Goal: Find specific page/section: Find specific page/section

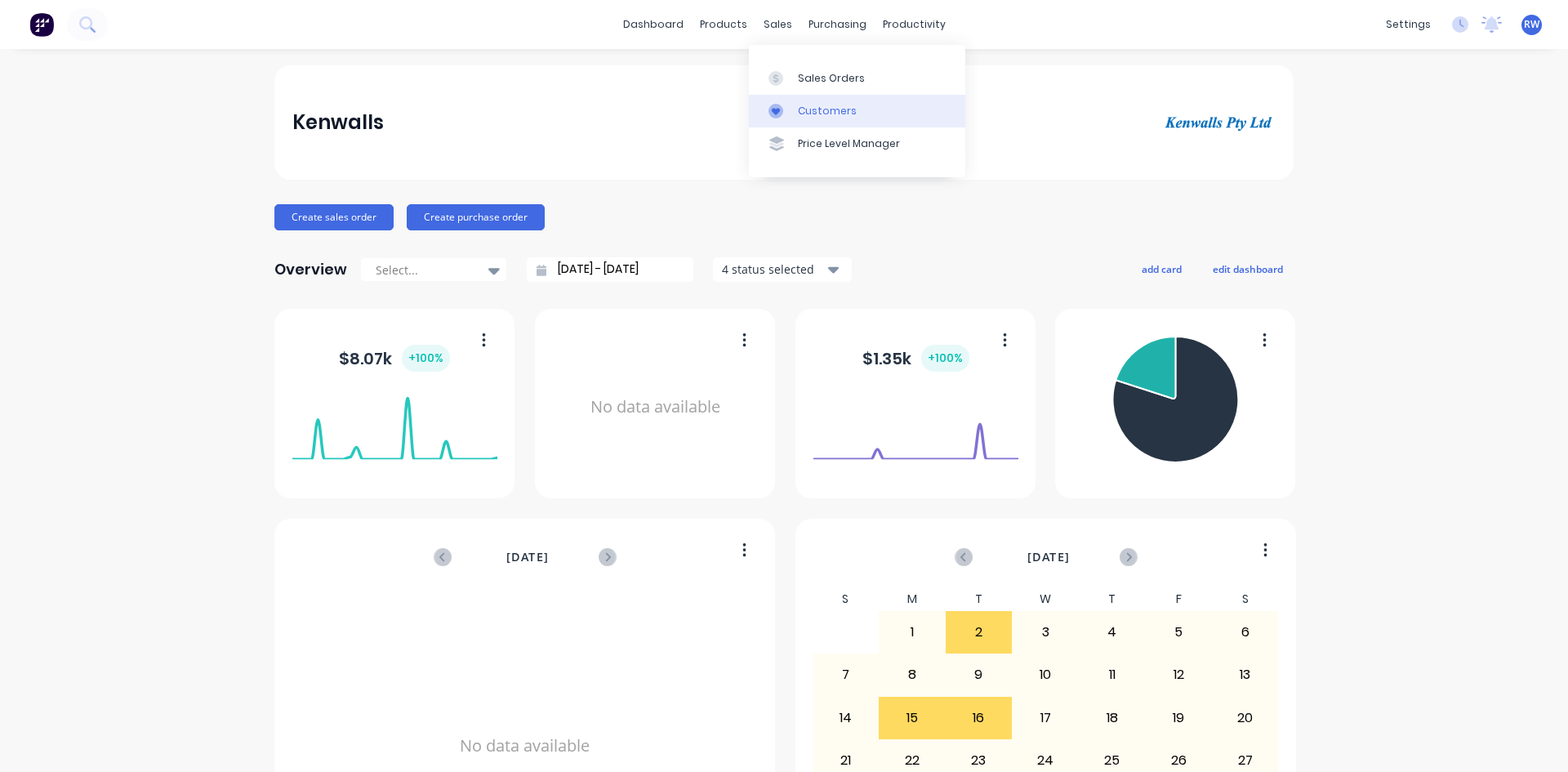
click at [792, 119] on link "Customers" at bounding box center [857, 111] width 216 height 33
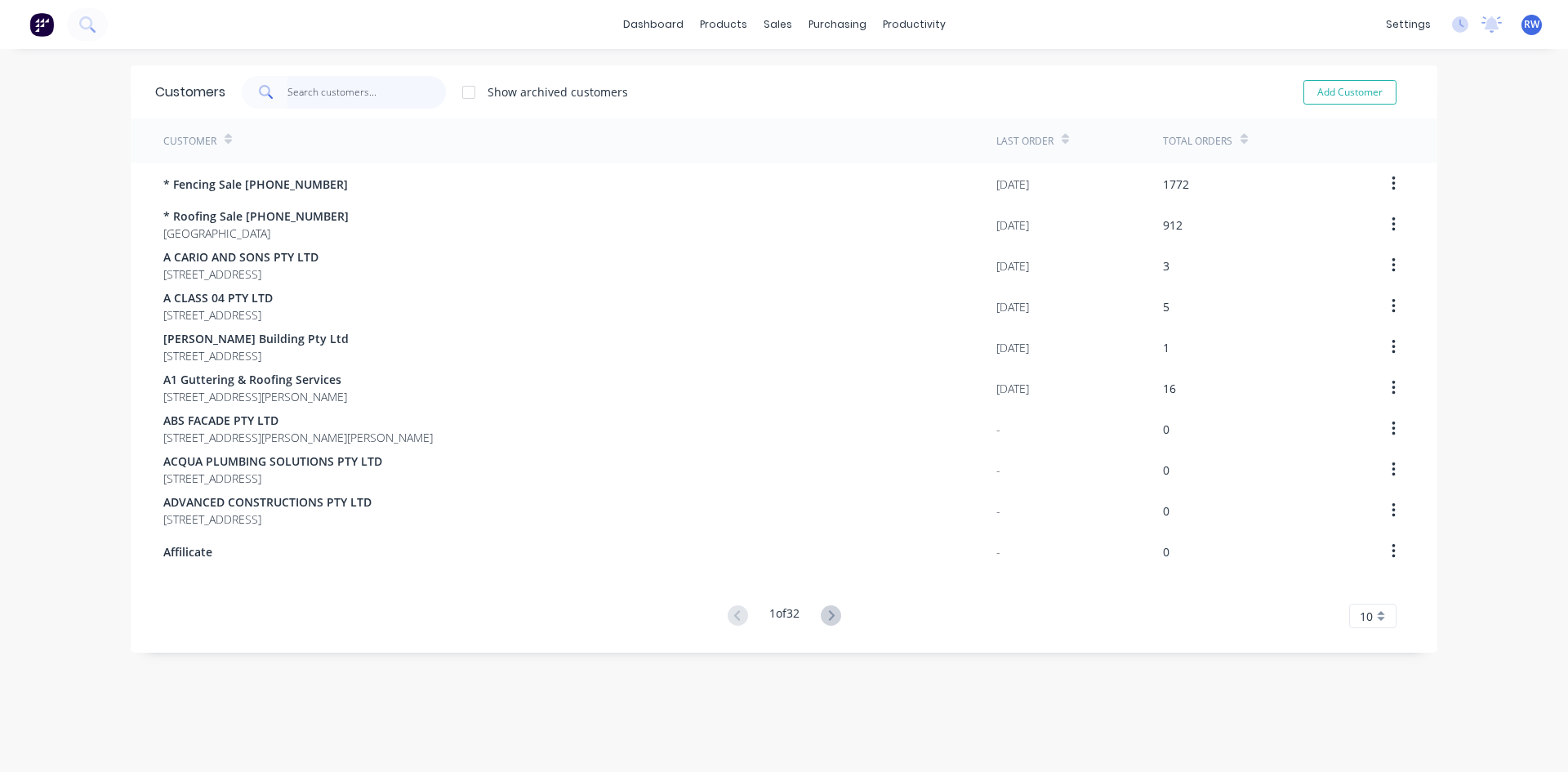
click at [349, 97] on input "text" at bounding box center [367, 92] width 159 height 33
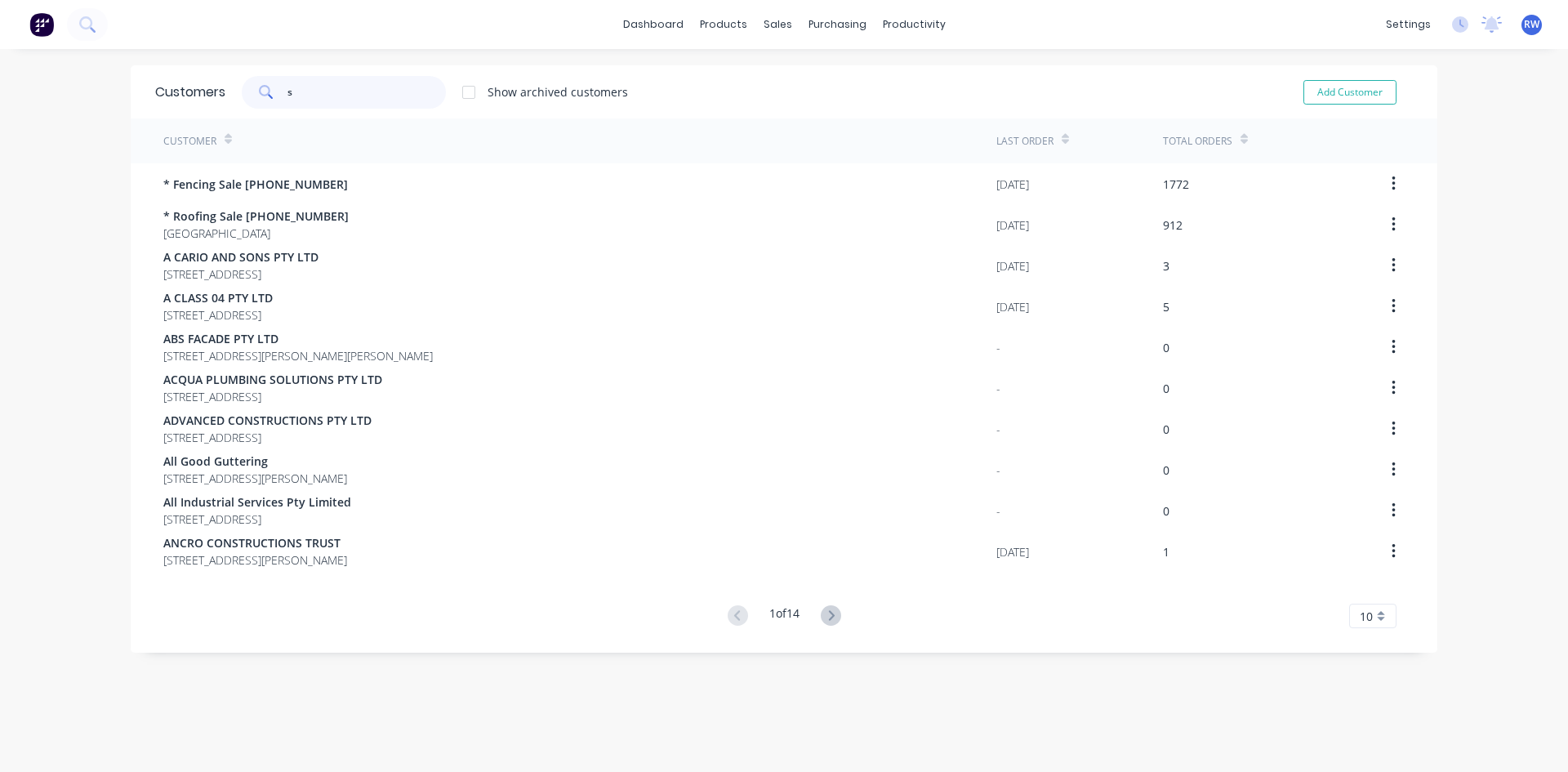
type input "s"
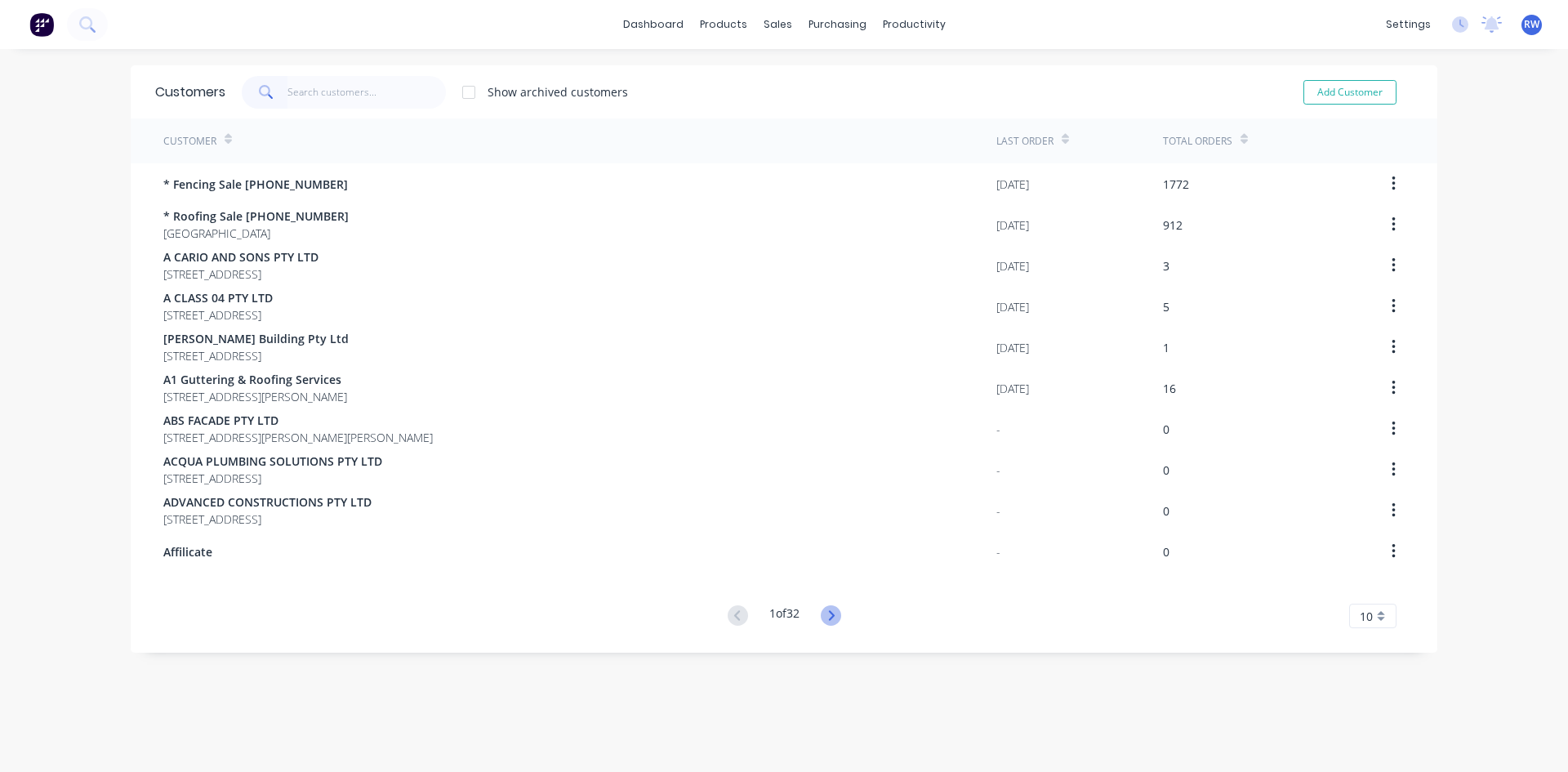
click at [824, 610] on icon at bounding box center [830, 615] width 20 height 20
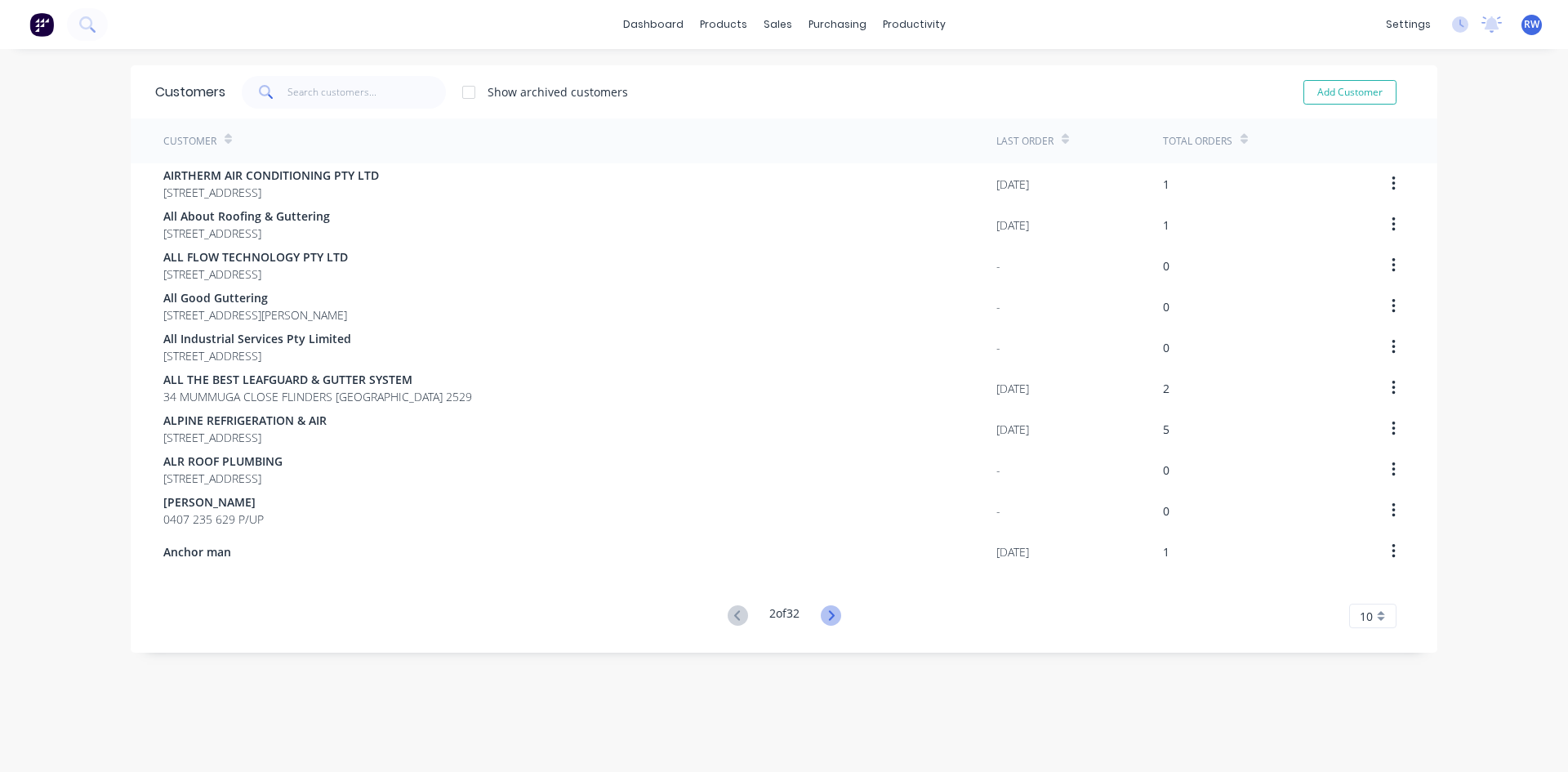
click at [825, 610] on icon at bounding box center [830, 615] width 20 height 20
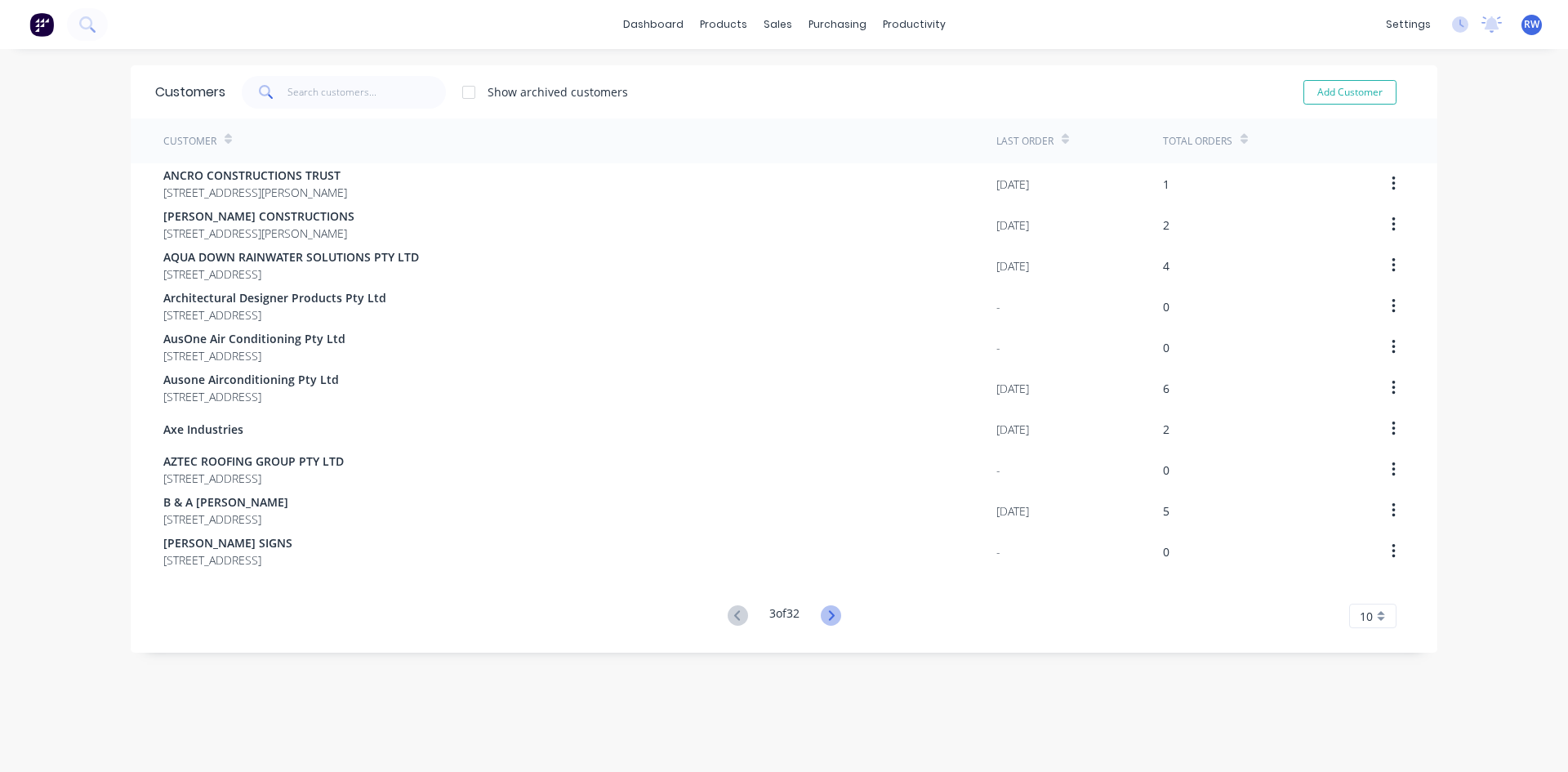
click at [831, 615] on icon at bounding box center [830, 615] width 20 height 20
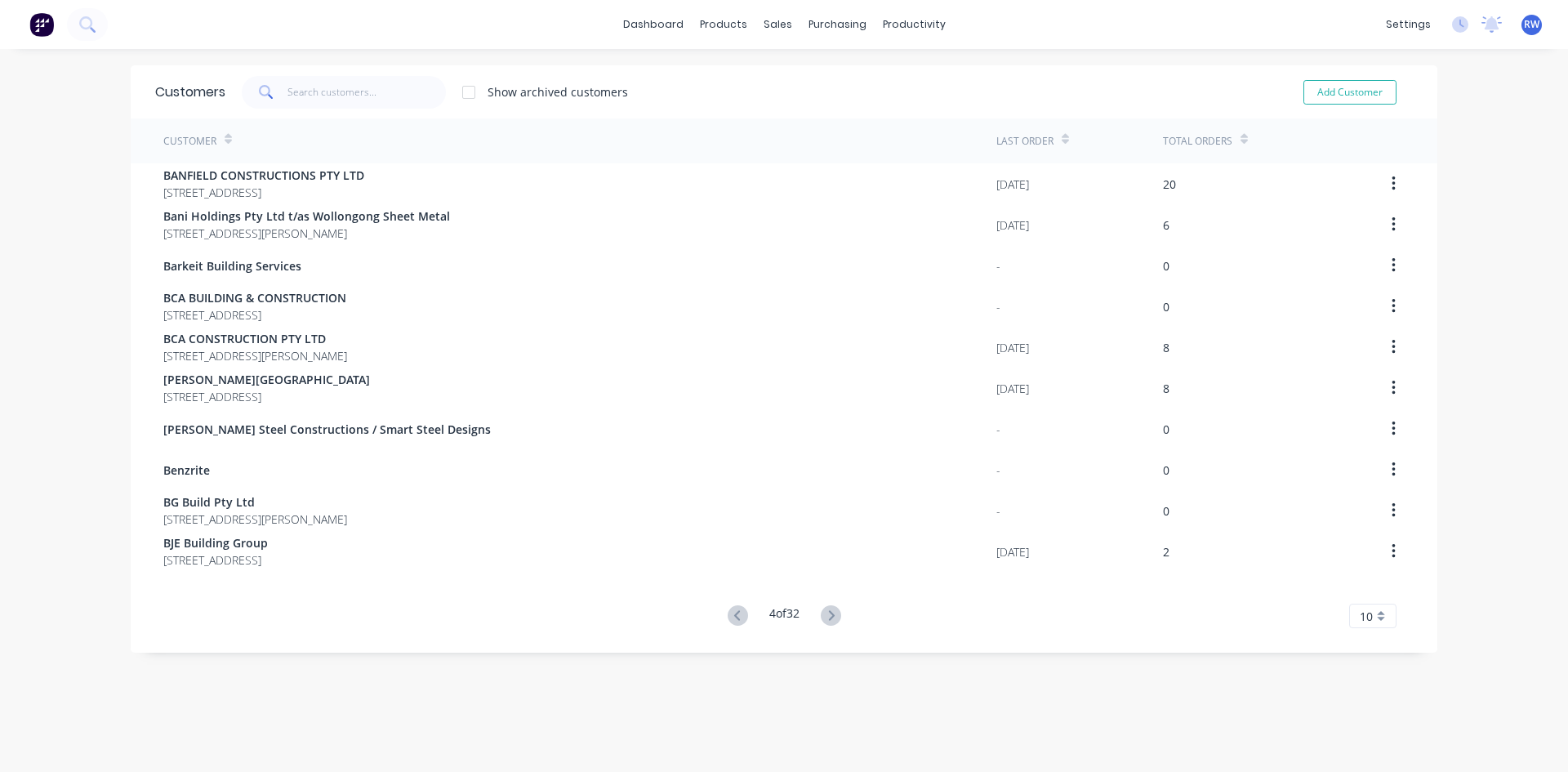
click at [831, 615] on icon at bounding box center [830, 615] width 20 height 20
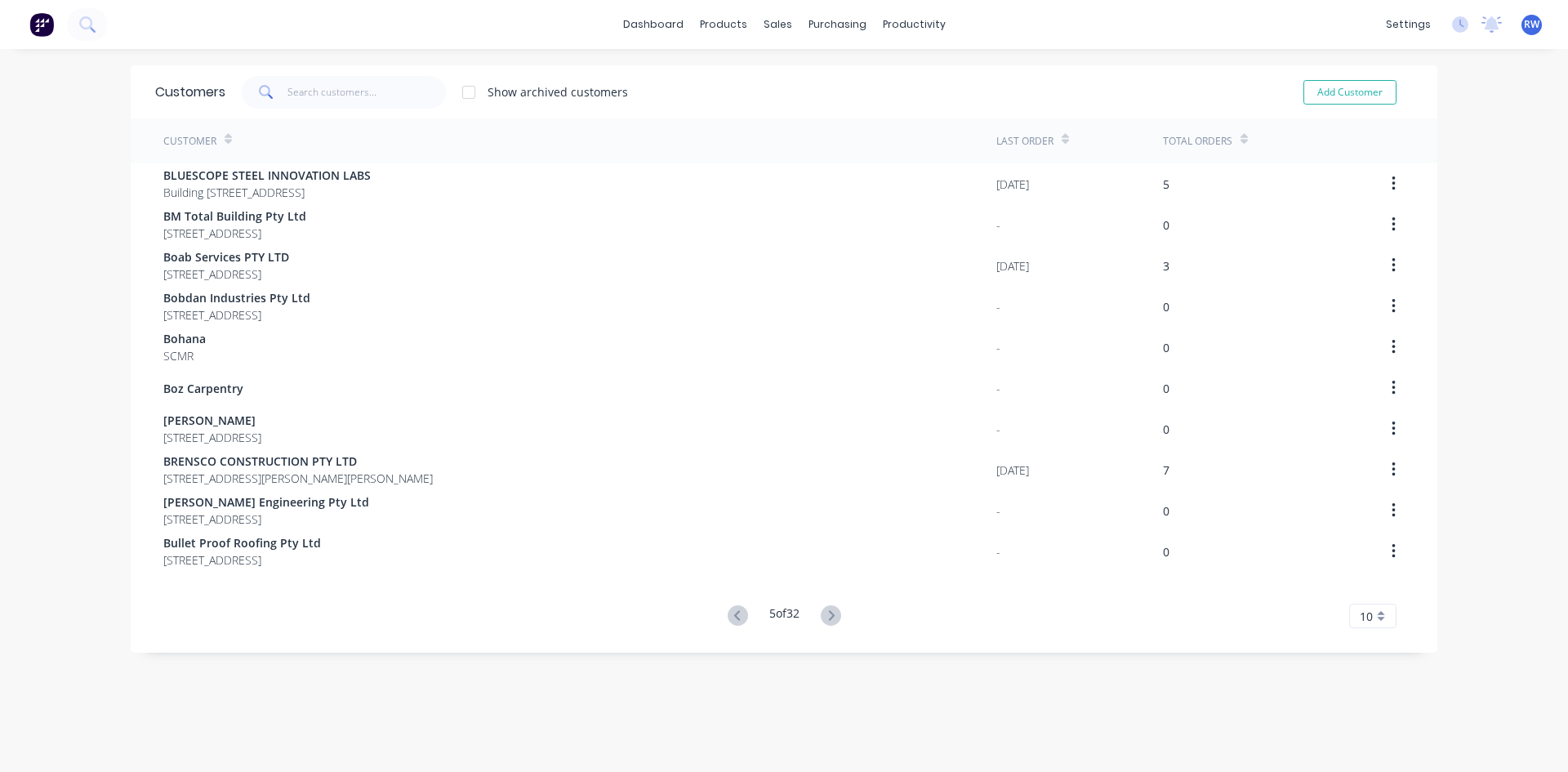
click at [831, 615] on icon at bounding box center [830, 615] width 20 height 20
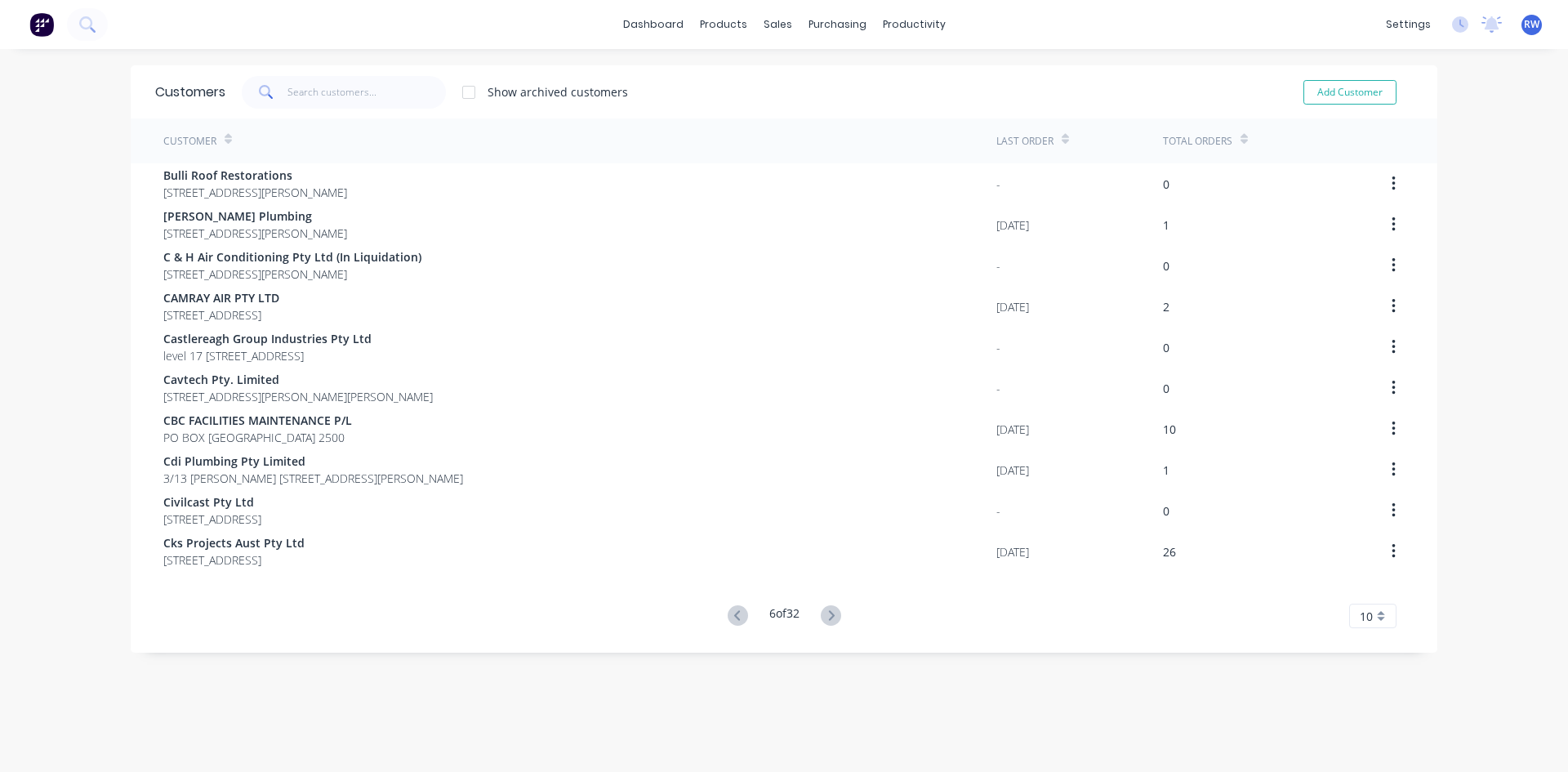
click at [831, 615] on icon at bounding box center [830, 615] width 20 height 20
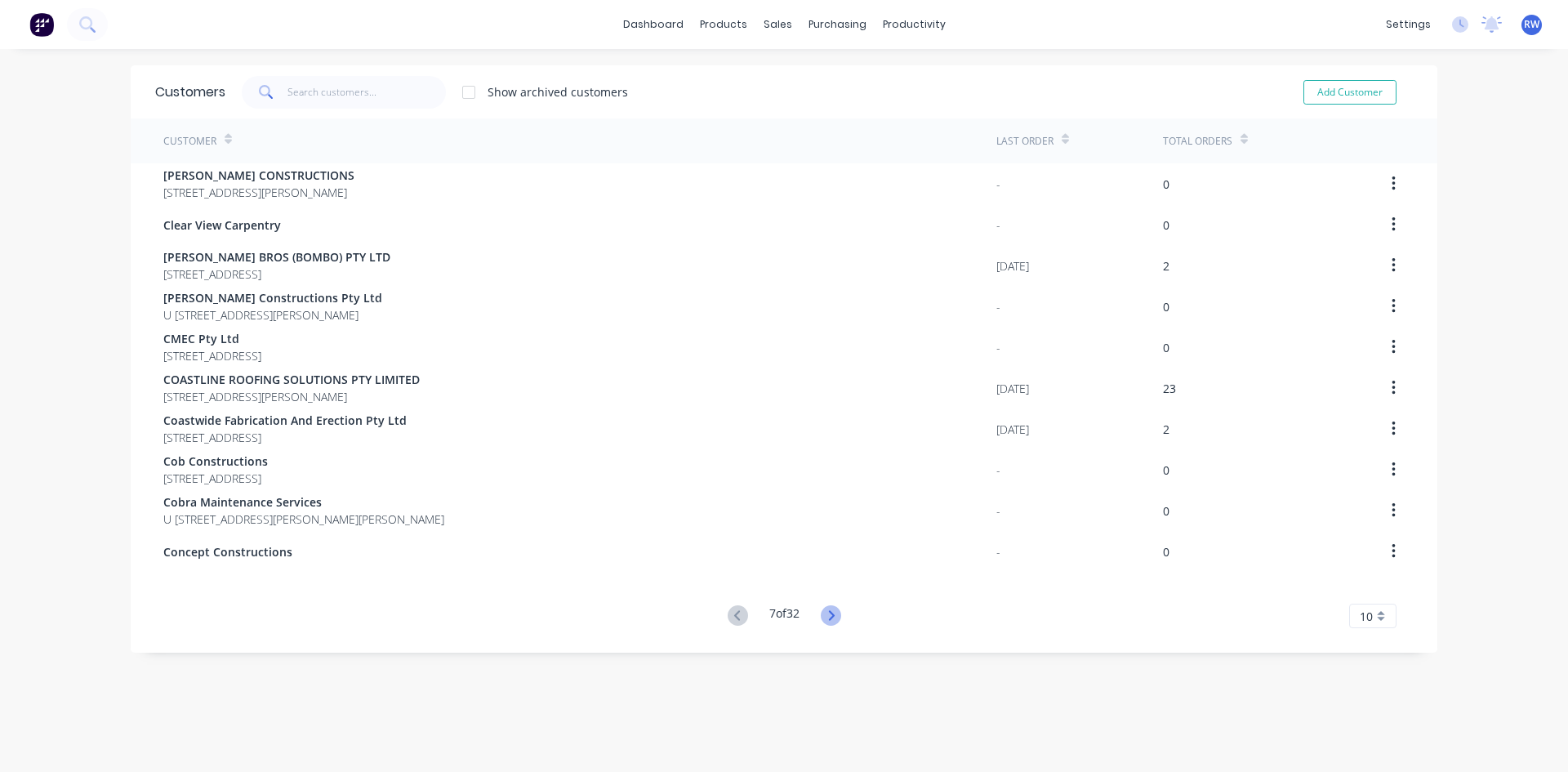
click at [829, 614] on icon at bounding box center [831, 615] width 6 height 10
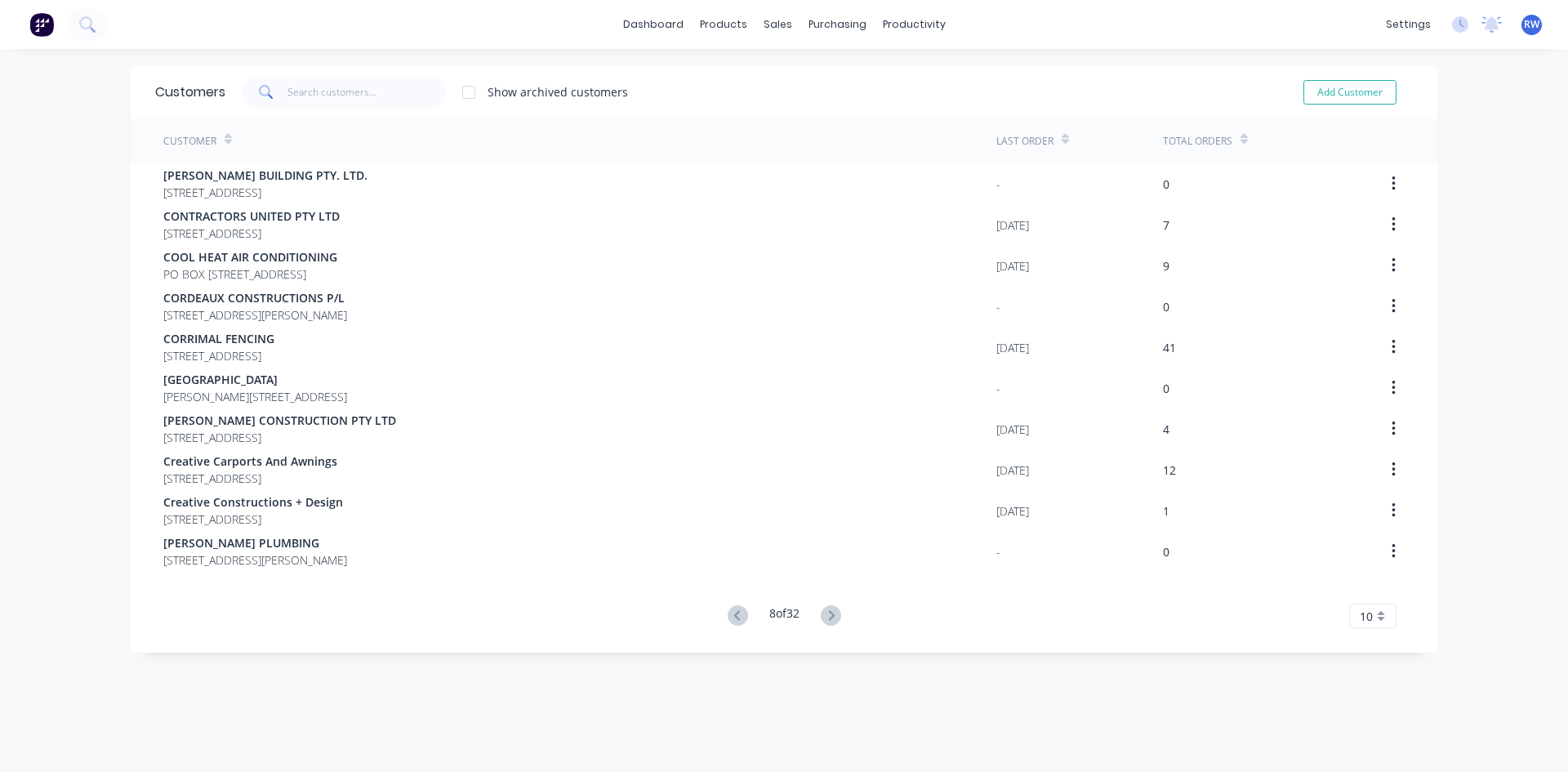
click at [829, 614] on icon at bounding box center [831, 615] width 6 height 10
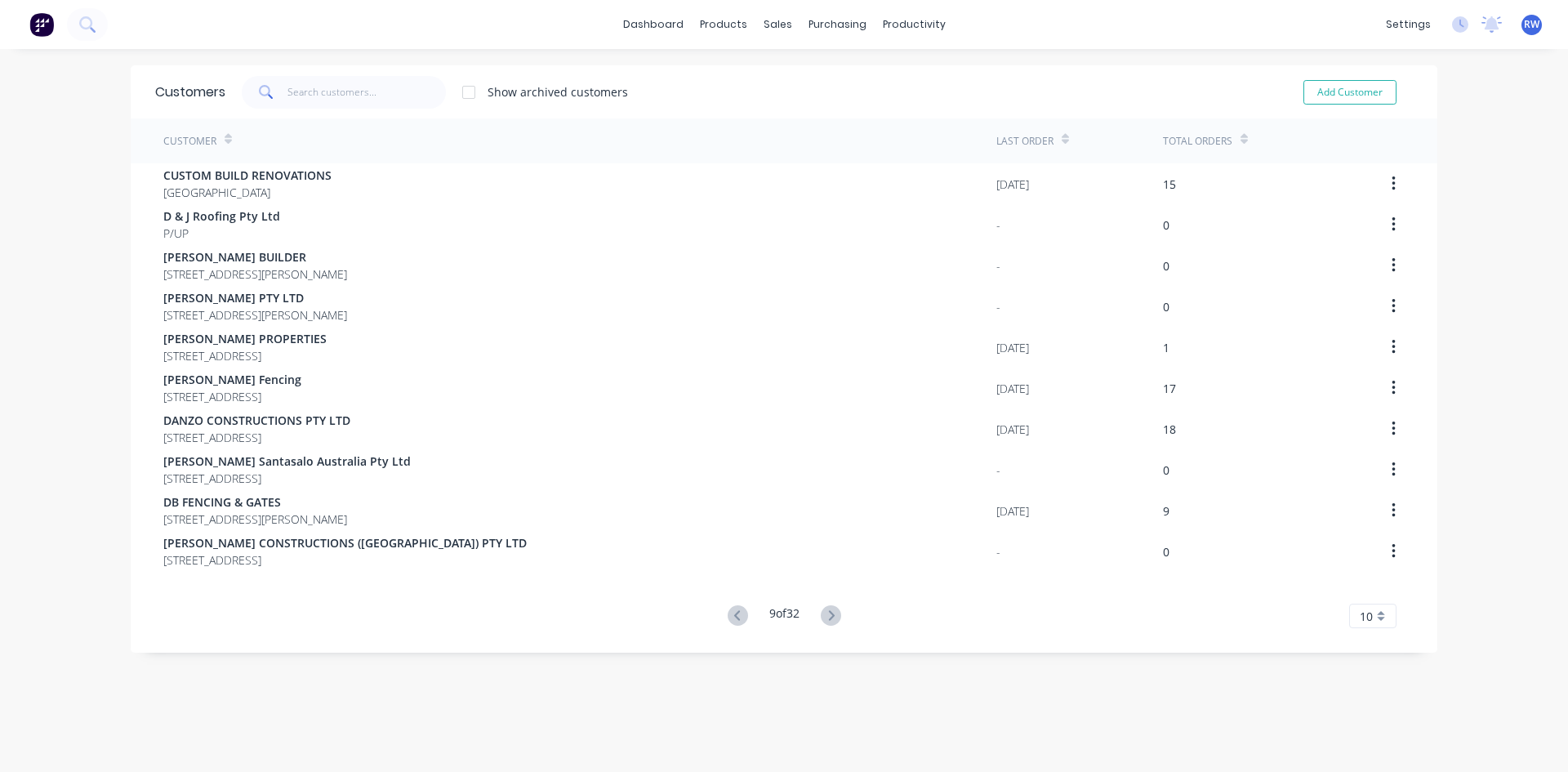
click at [824, 602] on div "Customer Last Order Total Orders CUSTOM BUILD RENOVATIONS [GEOGRAPHIC_DATA] [DA…" at bounding box center [784, 374] width 1307 height 510
click at [829, 618] on icon at bounding box center [830, 615] width 20 height 20
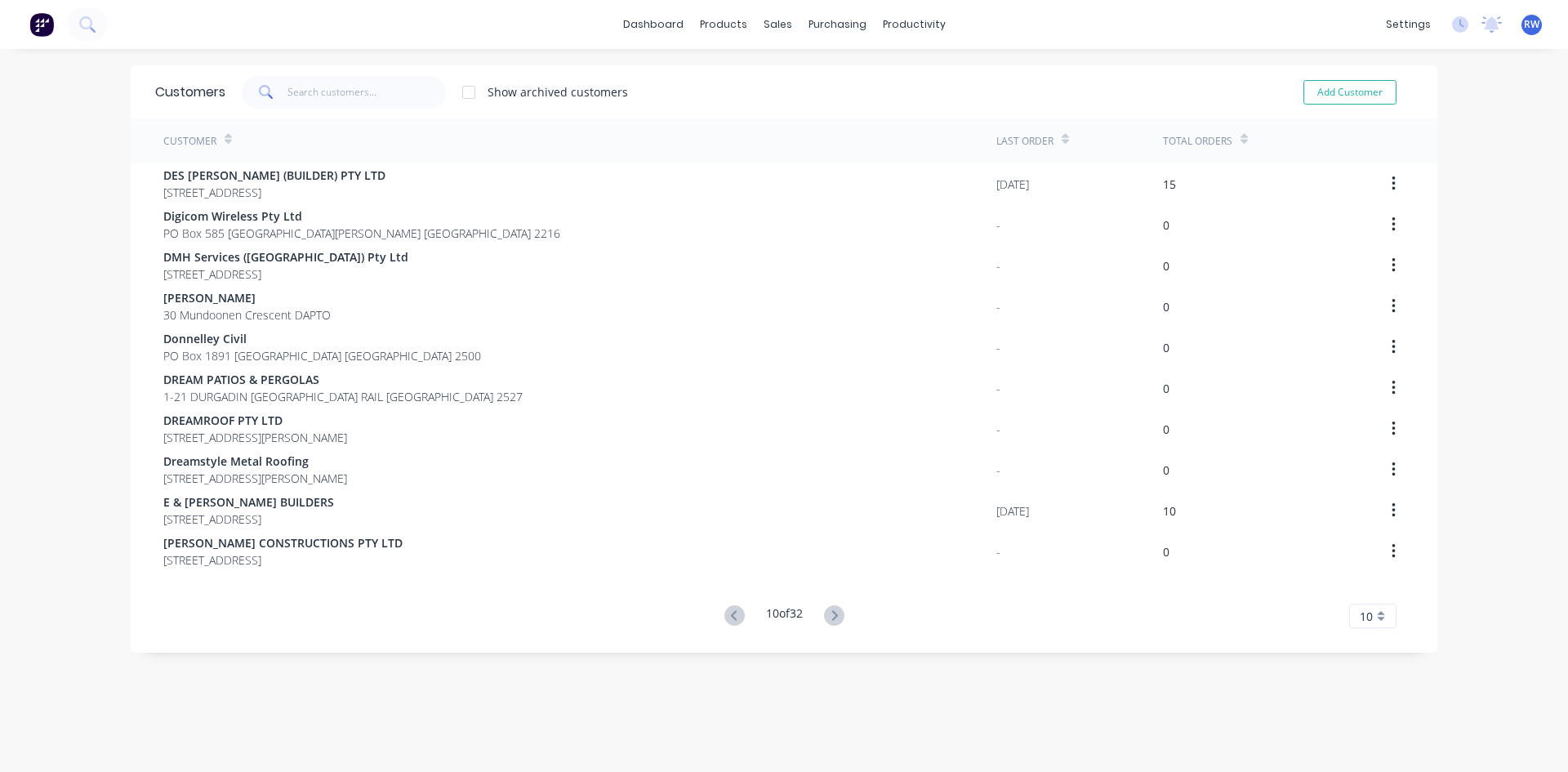
click at [829, 618] on icon at bounding box center [833, 615] width 20 height 20
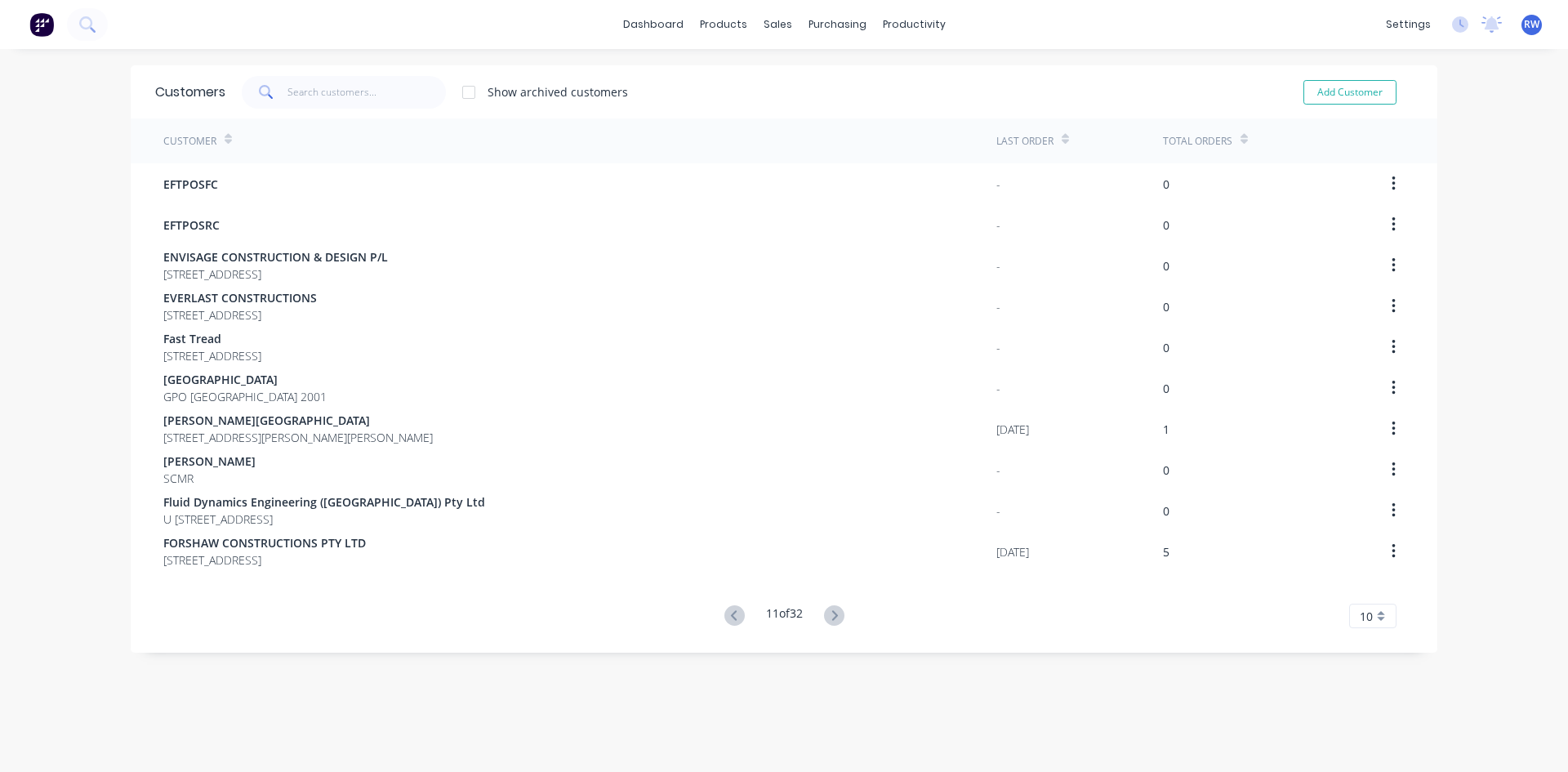
click at [829, 618] on icon at bounding box center [833, 615] width 20 height 20
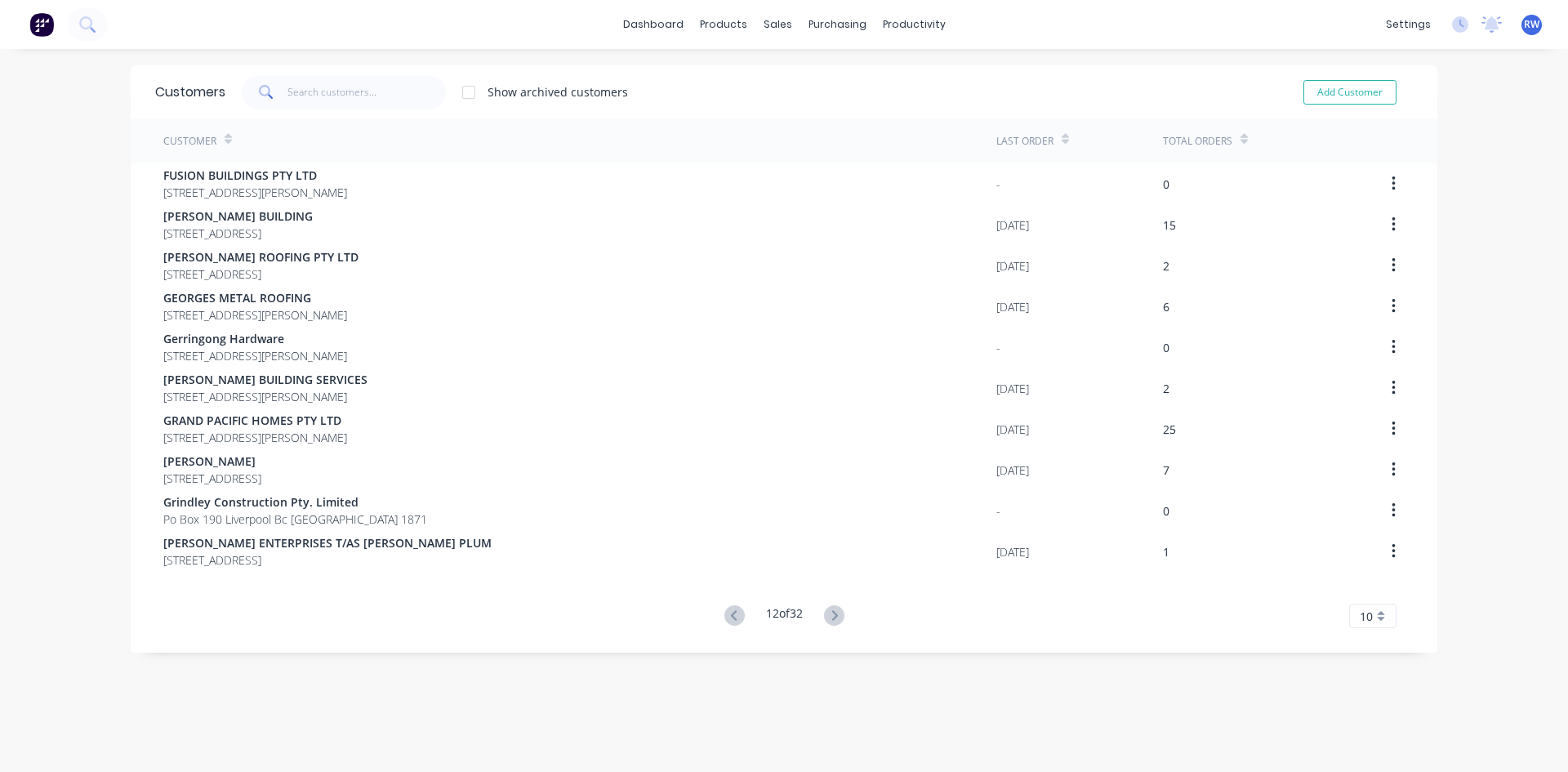
click at [829, 618] on icon at bounding box center [833, 615] width 20 height 20
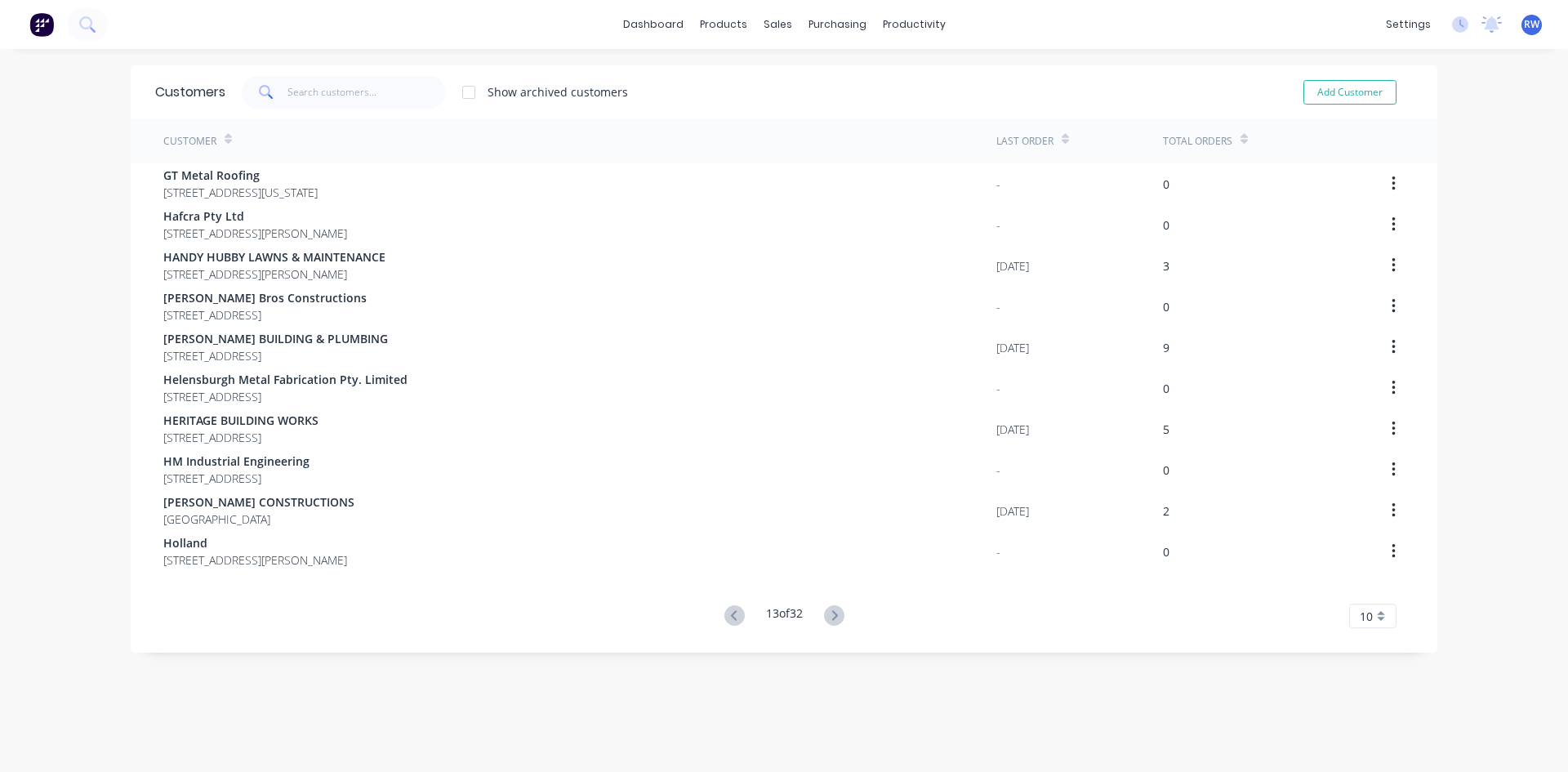
click at [829, 618] on icon at bounding box center [833, 615] width 20 height 20
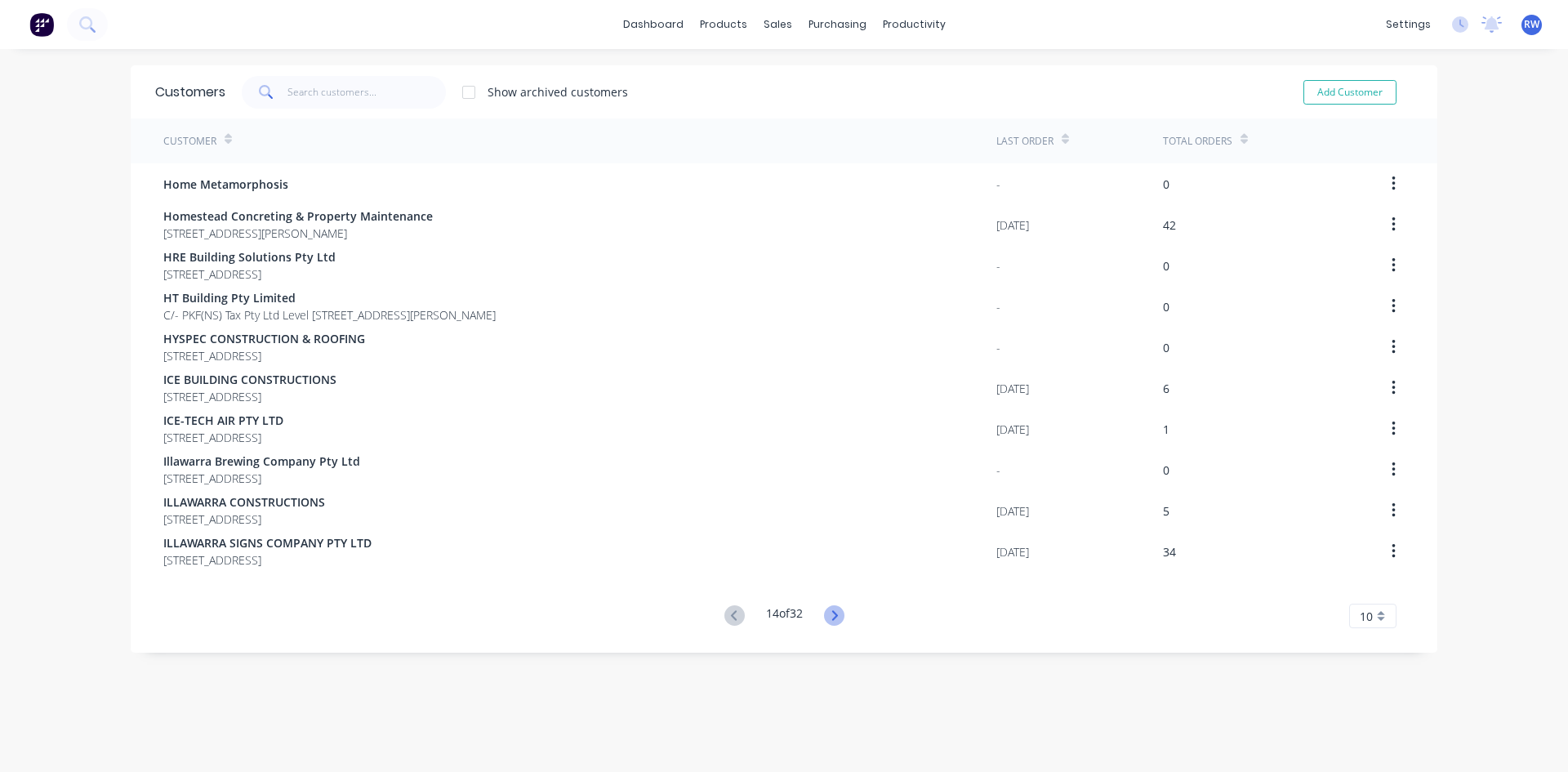
click at [831, 612] on icon at bounding box center [834, 615] width 6 height 10
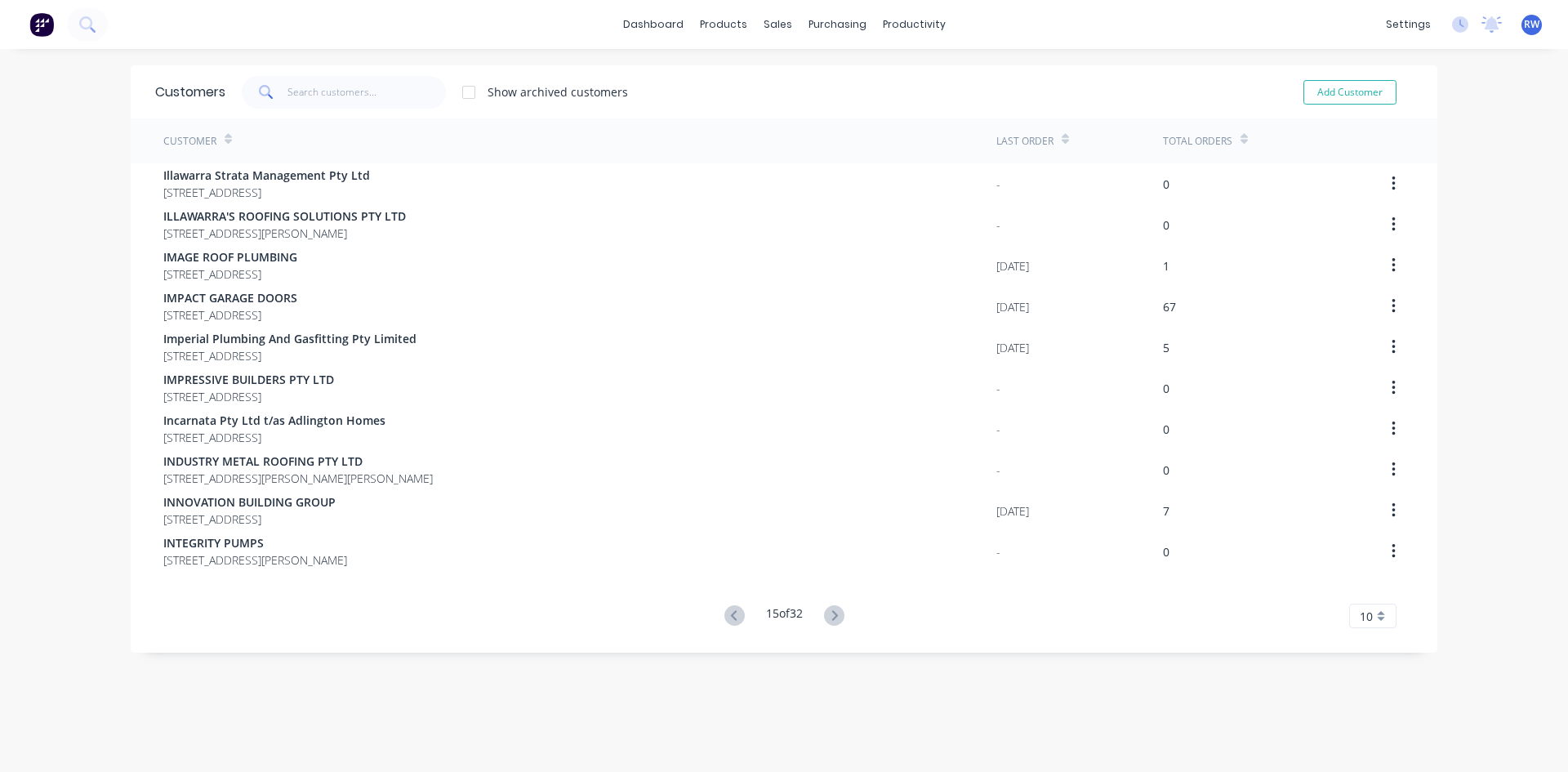
click at [831, 612] on icon at bounding box center [834, 615] width 6 height 10
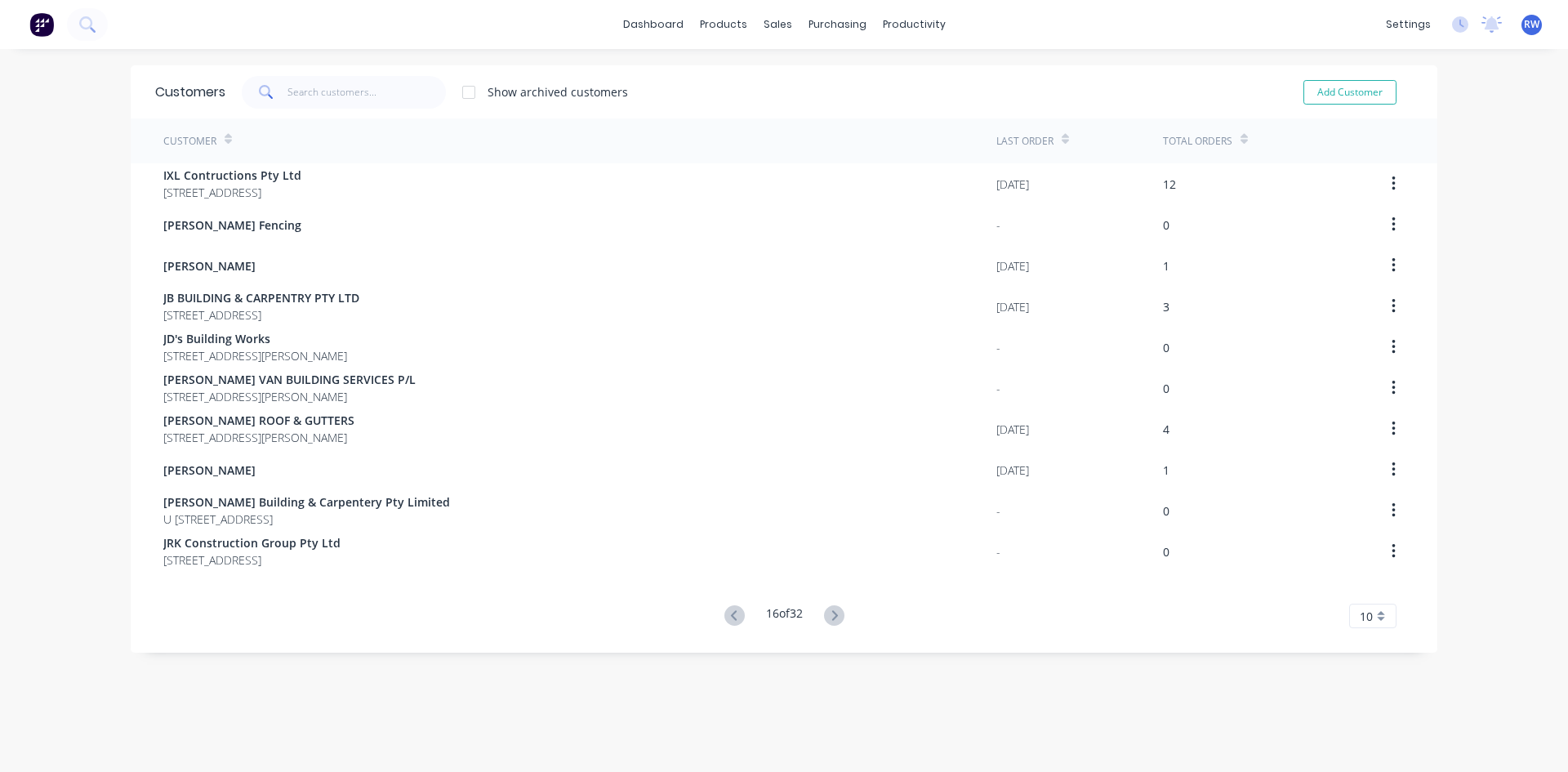
click at [831, 612] on icon at bounding box center [834, 615] width 6 height 10
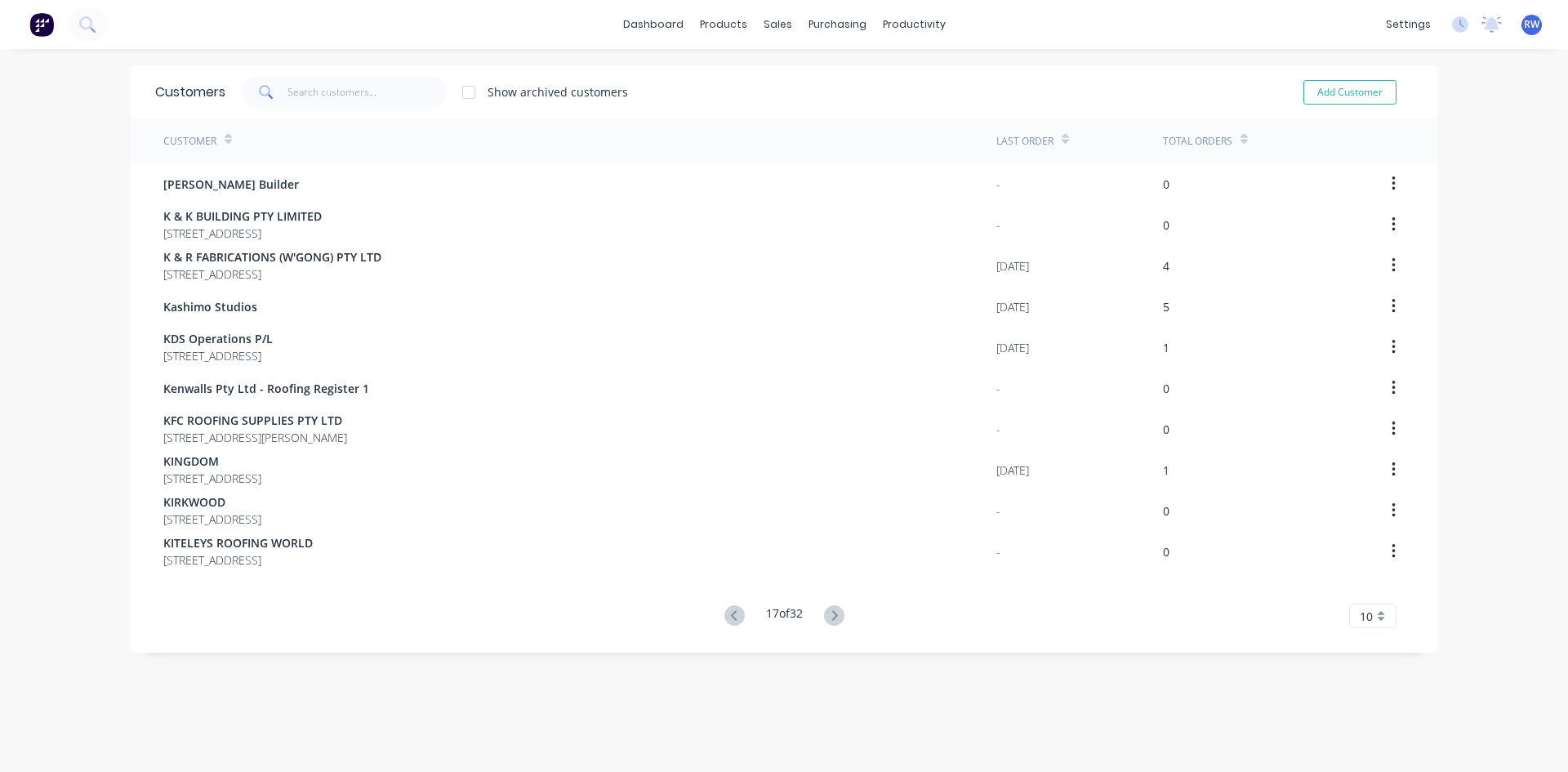
click at [831, 612] on icon at bounding box center [834, 615] width 6 height 10
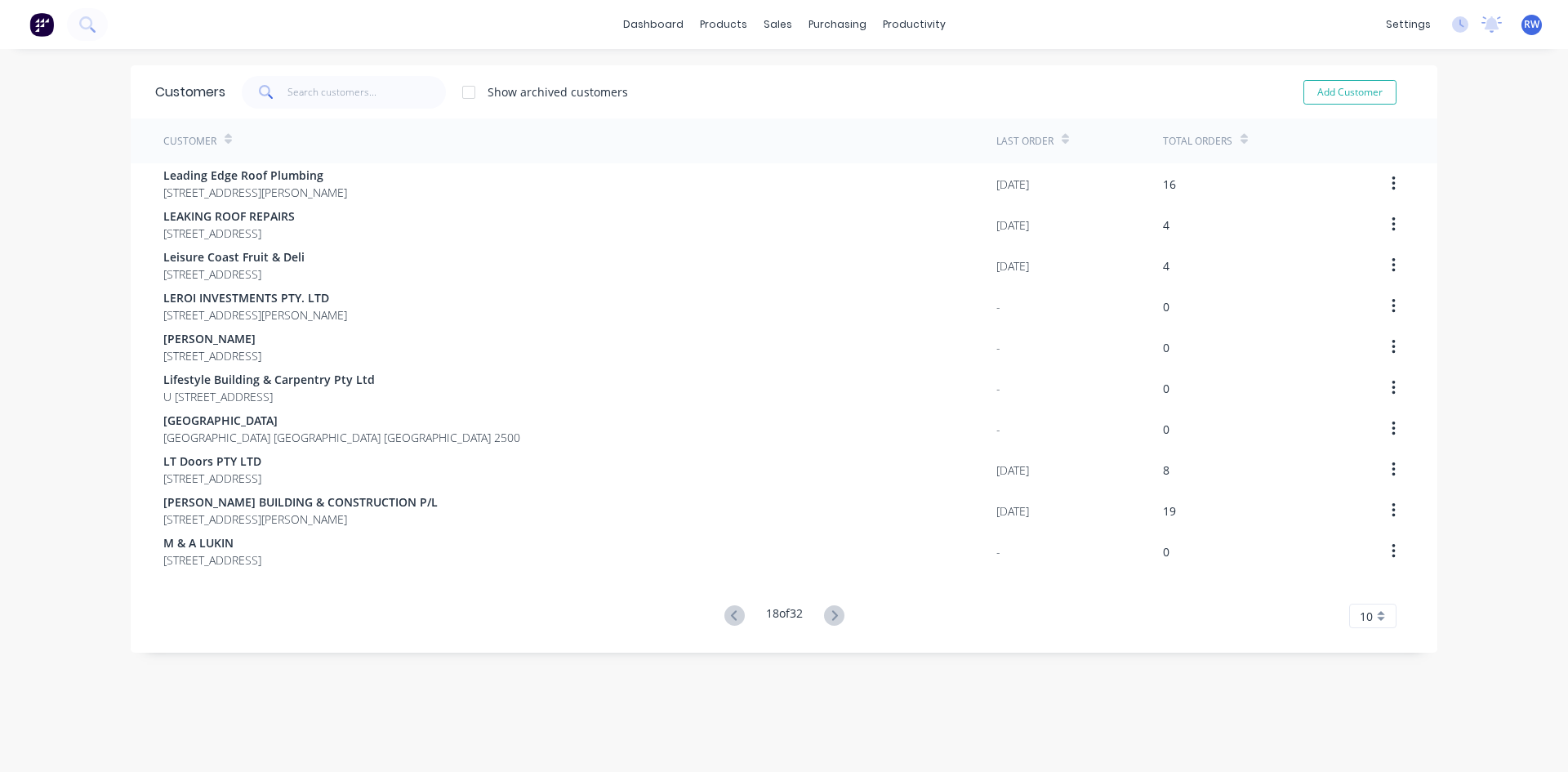
click at [831, 612] on icon at bounding box center [834, 615] width 6 height 10
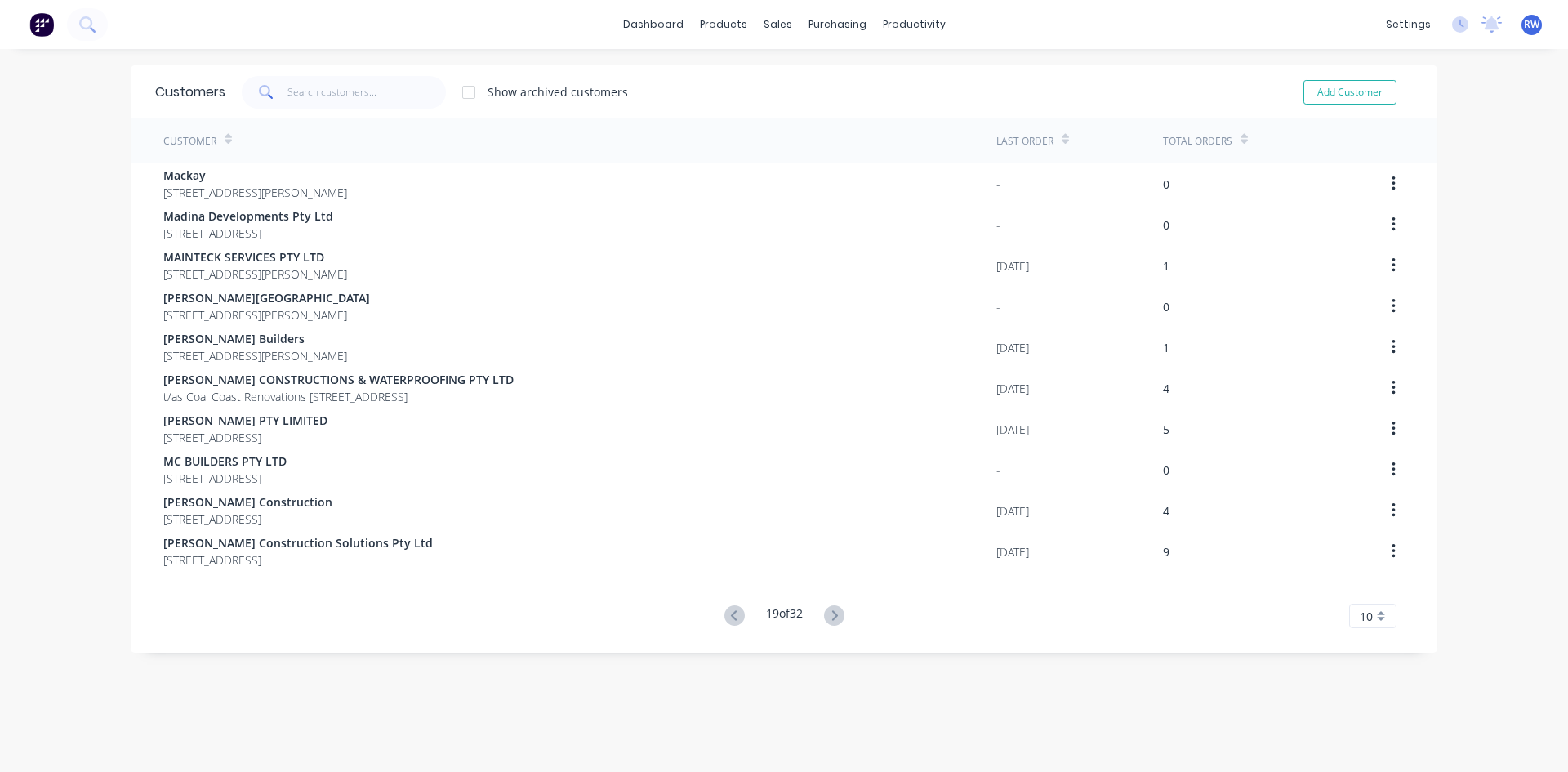
click at [831, 612] on icon at bounding box center [834, 615] width 6 height 10
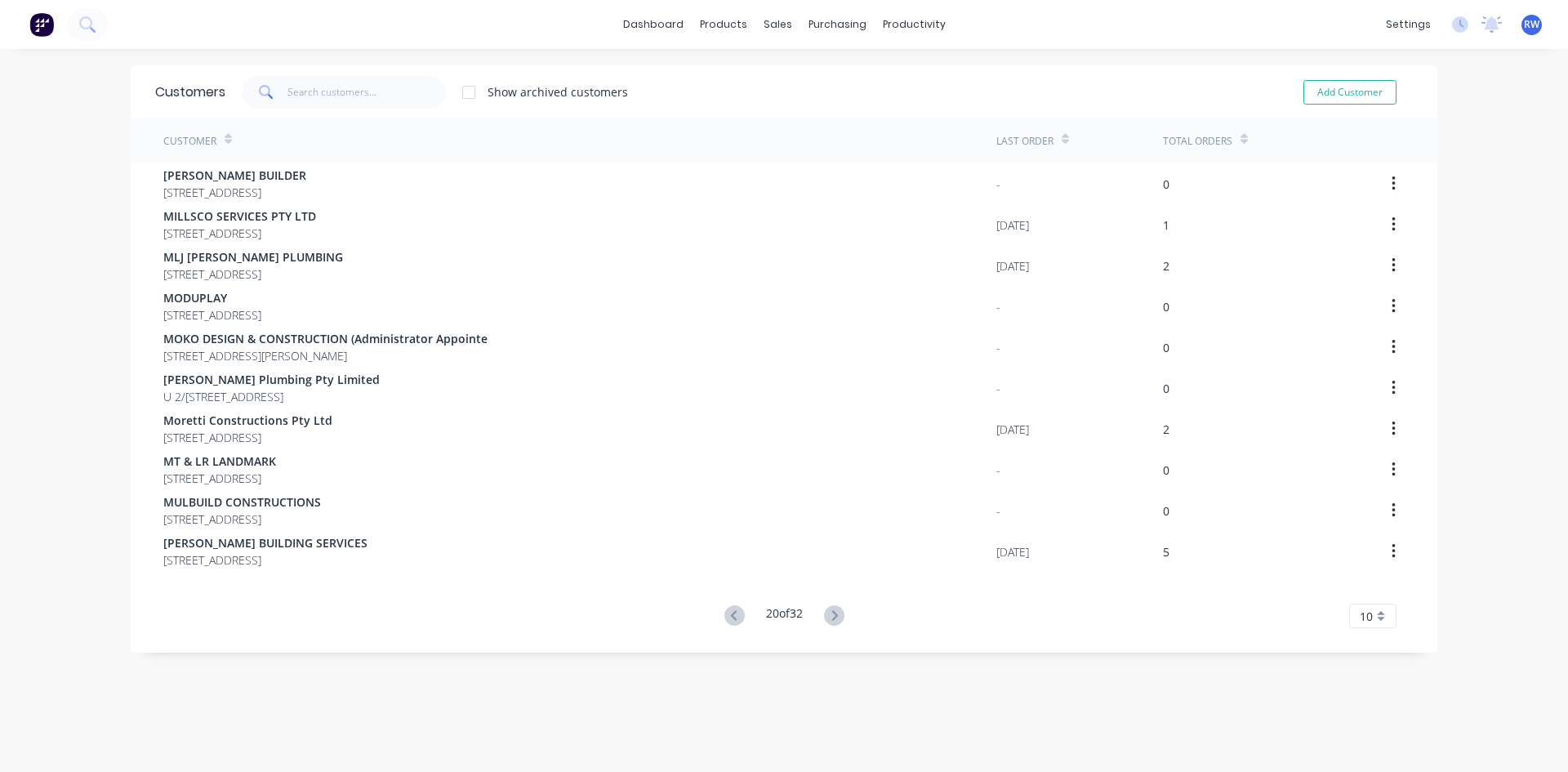
click at [831, 612] on icon at bounding box center [834, 615] width 6 height 10
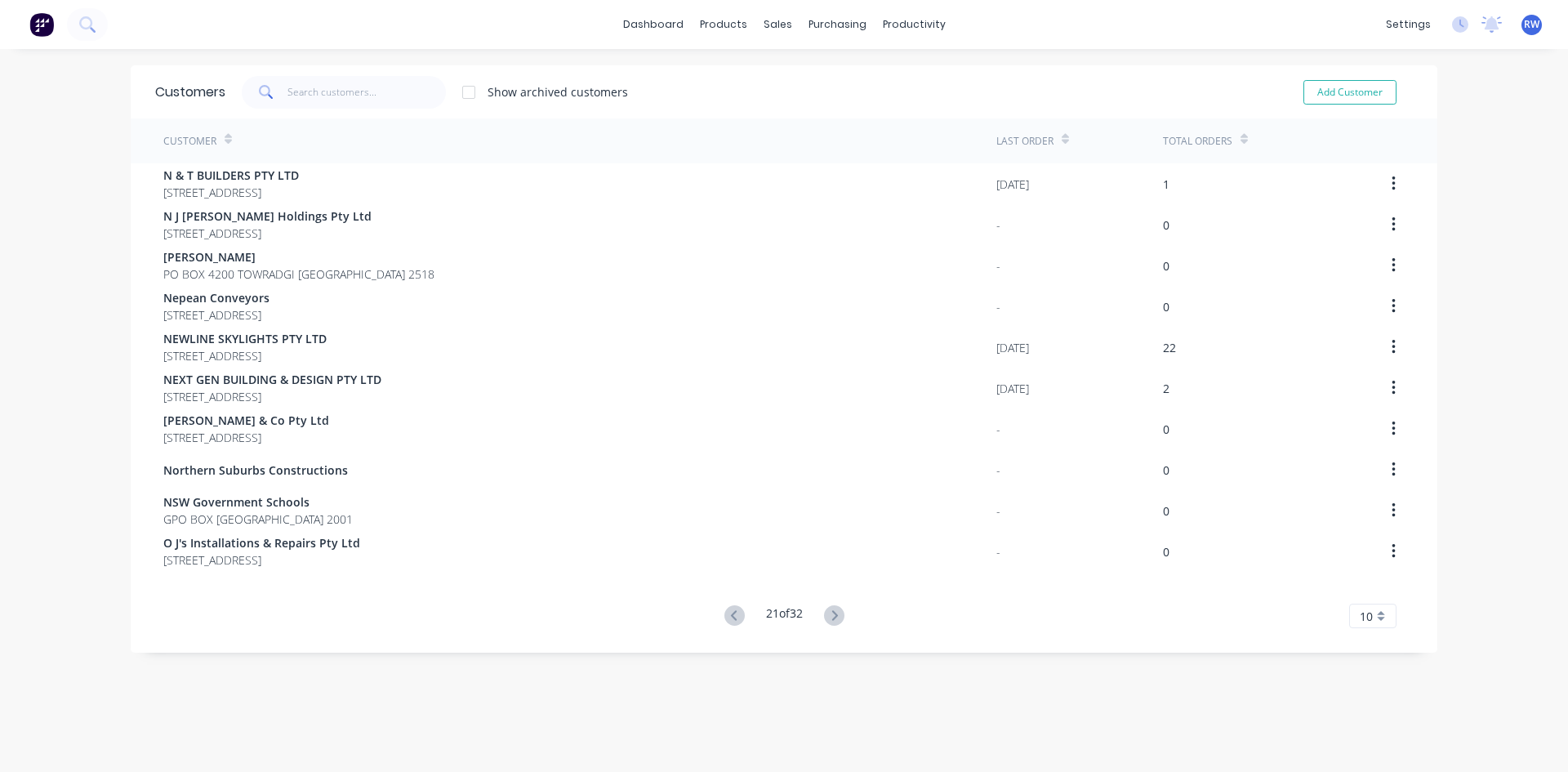
click at [831, 612] on icon at bounding box center [834, 615] width 6 height 10
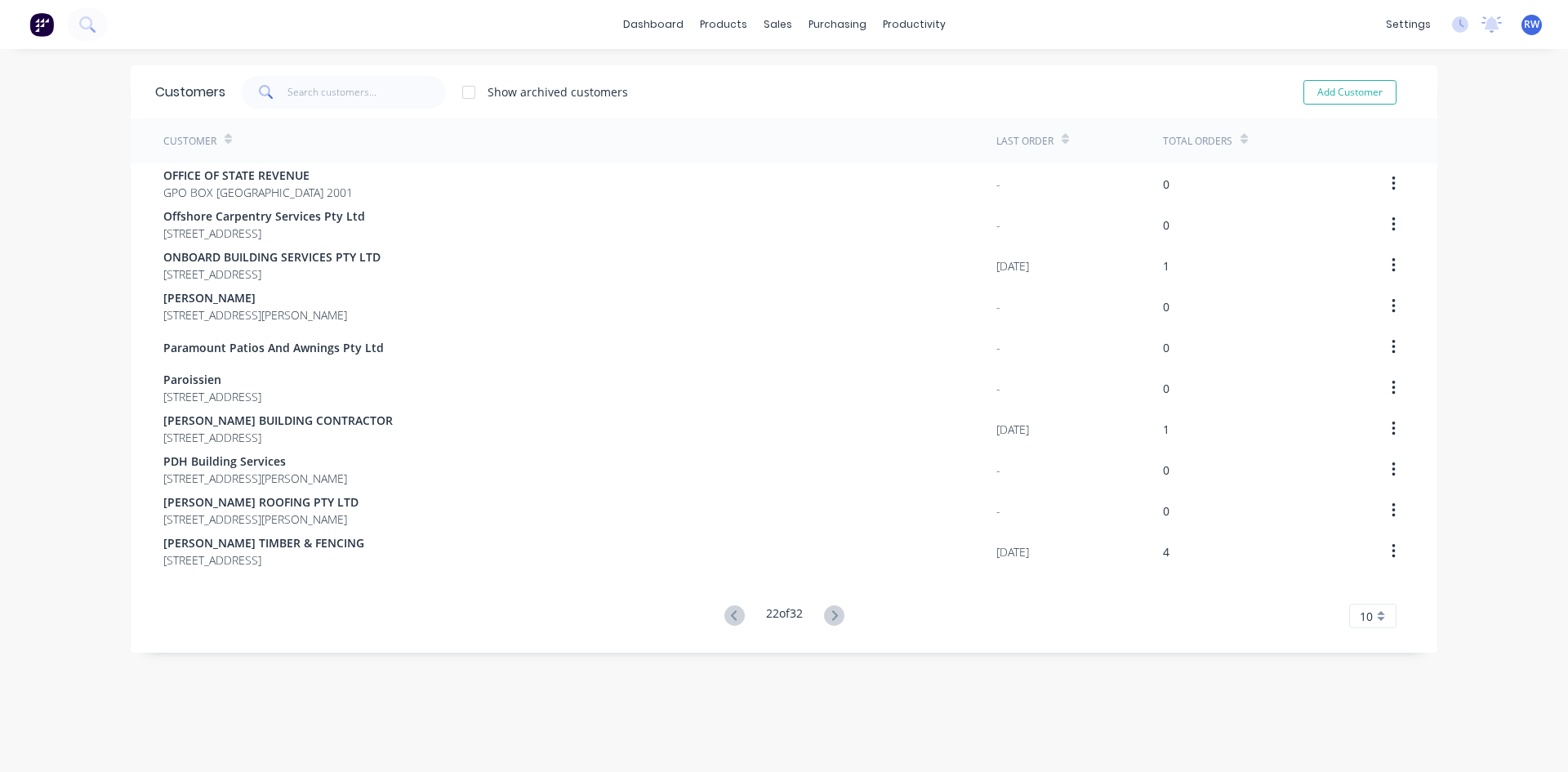
click at [831, 612] on icon at bounding box center [834, 615] width 6 height 10
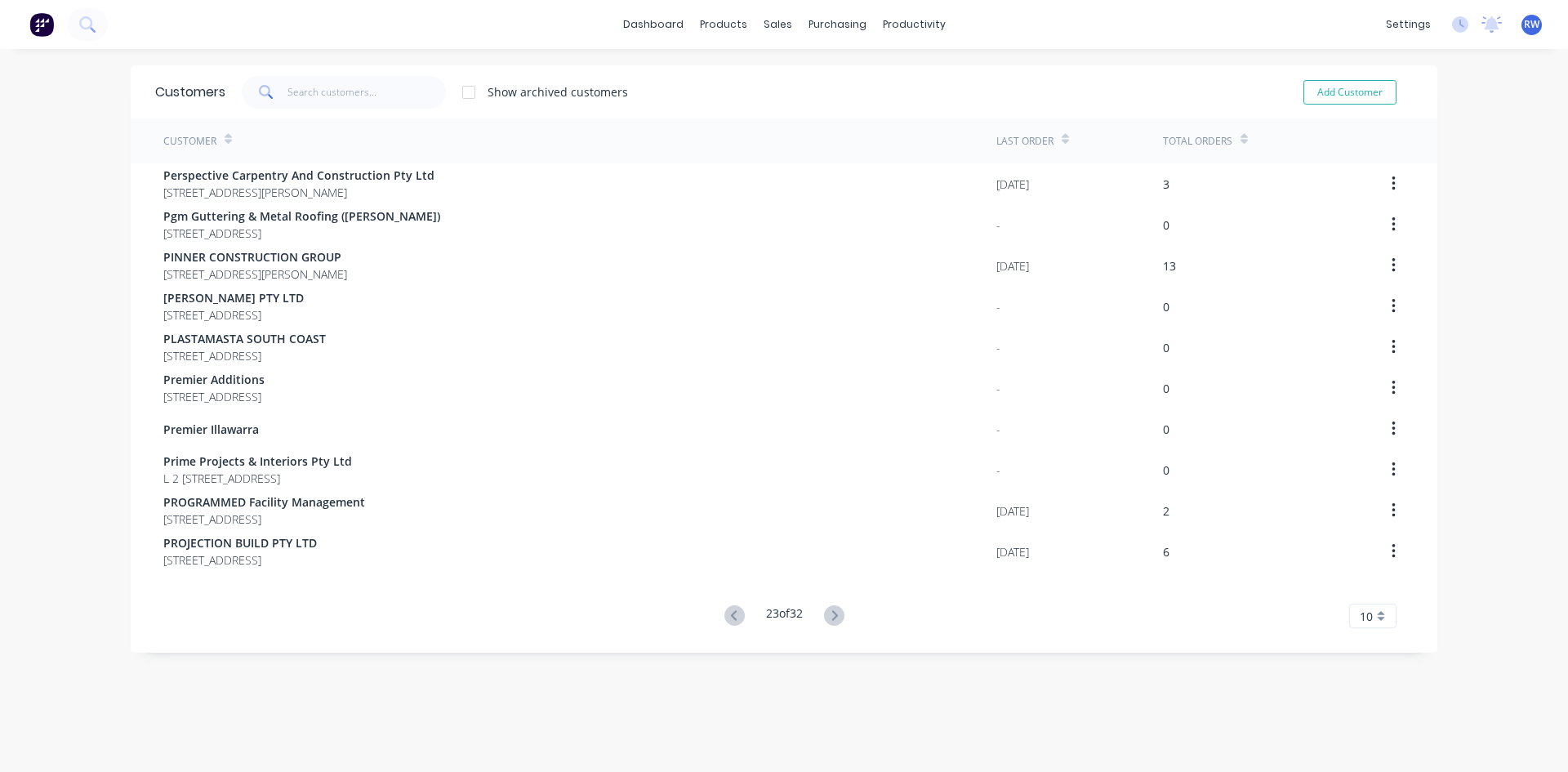
click at [831, 612] on icon at bounding box center [834, 615] width 6 height 10
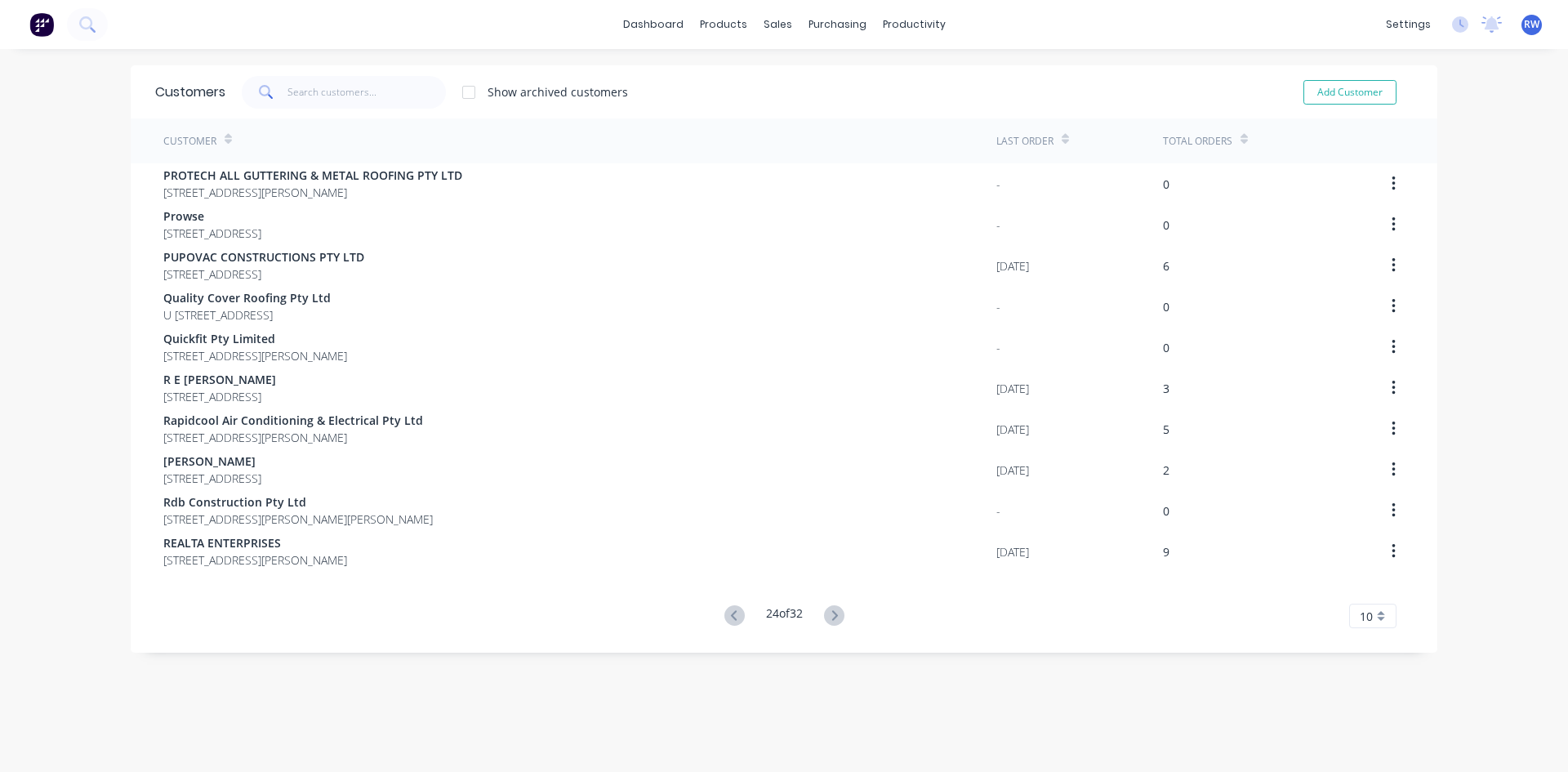
click at [831, 612] on icon at bounding box center [834, 615] width 6 height 10
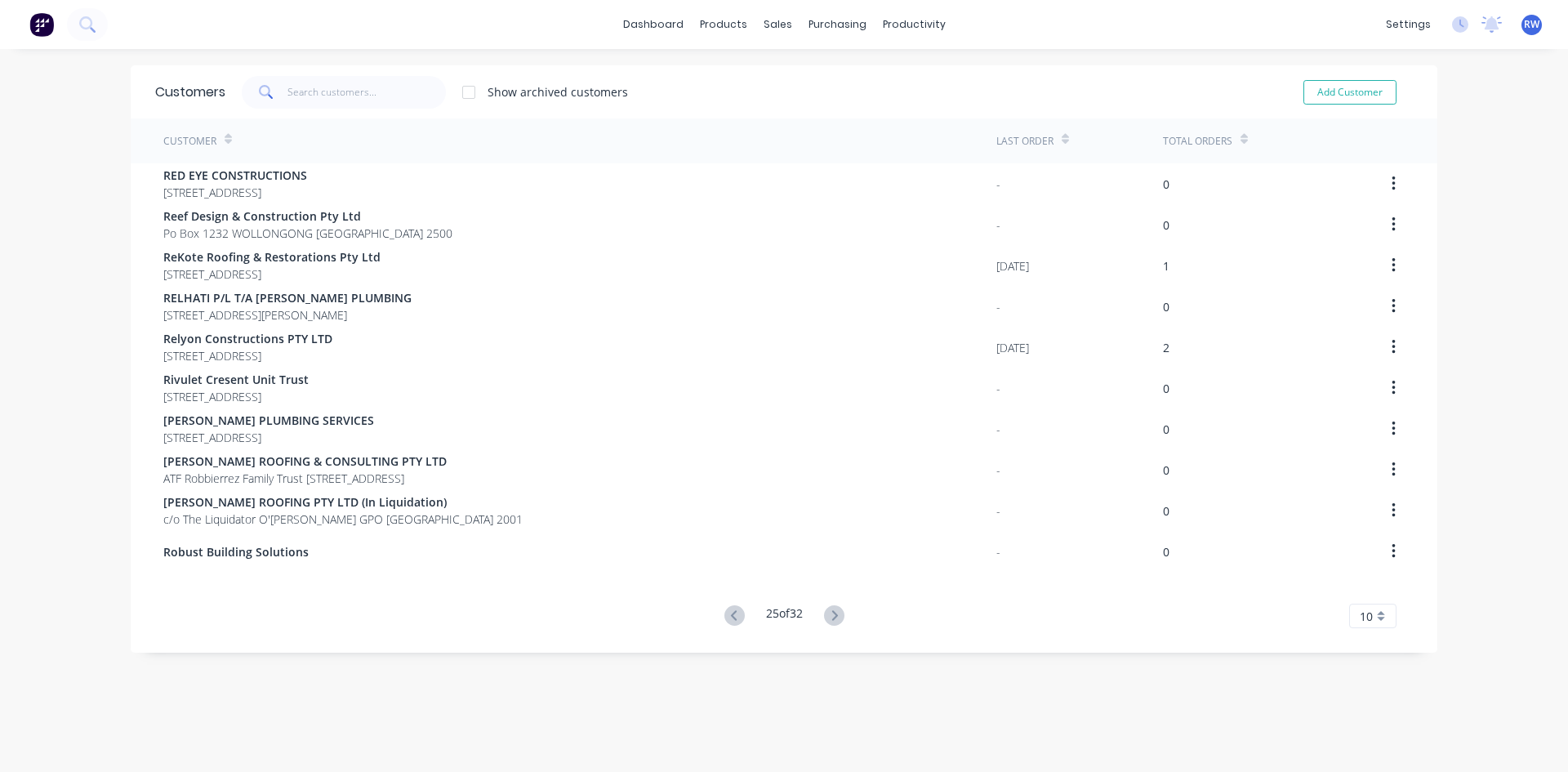
click at [831, 612] on icon at bounding box center [834, 615] width 6 height 10
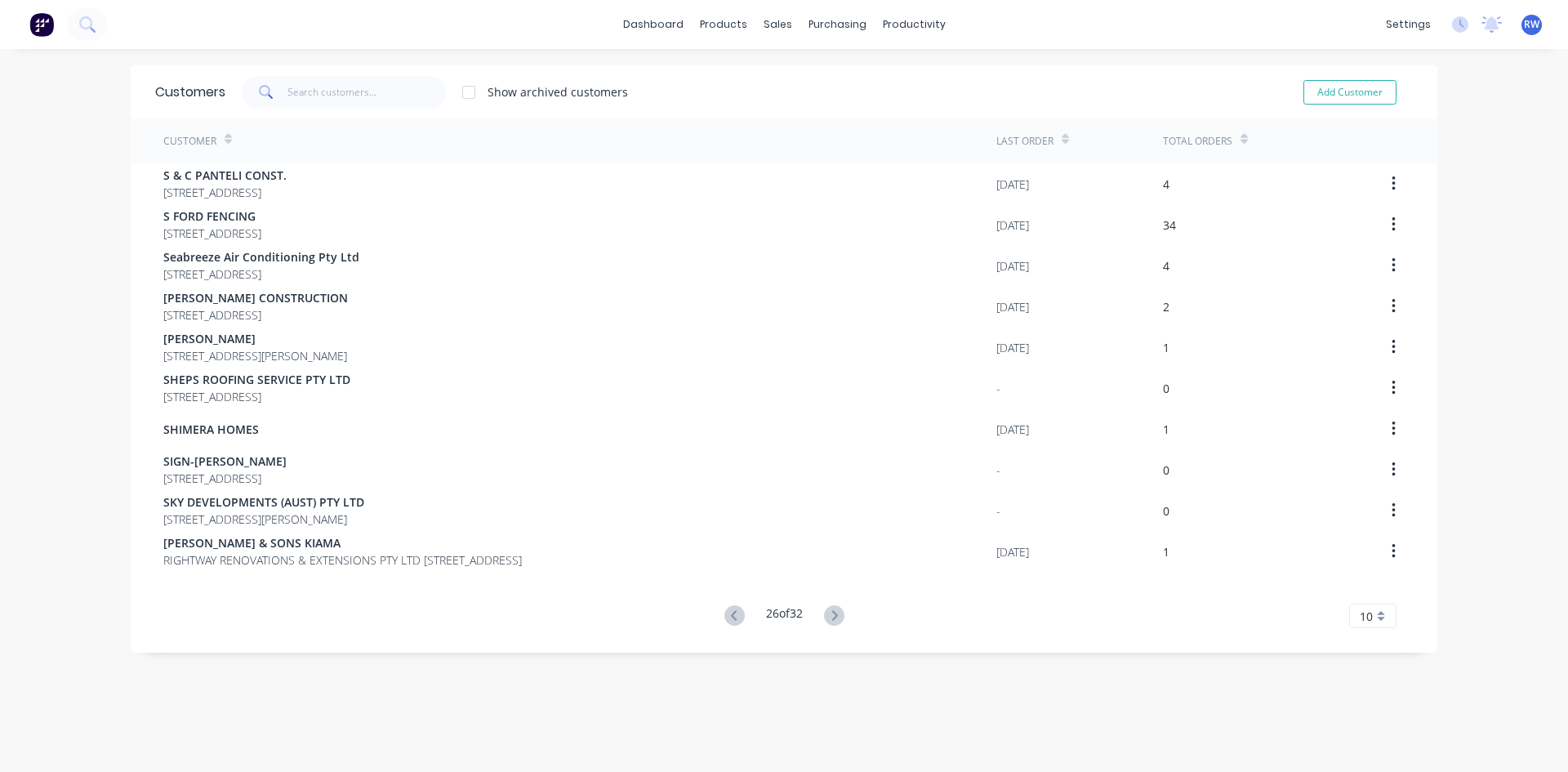
click at [831, 612] on icon at bounding box center [834, 615] width 6 height 10
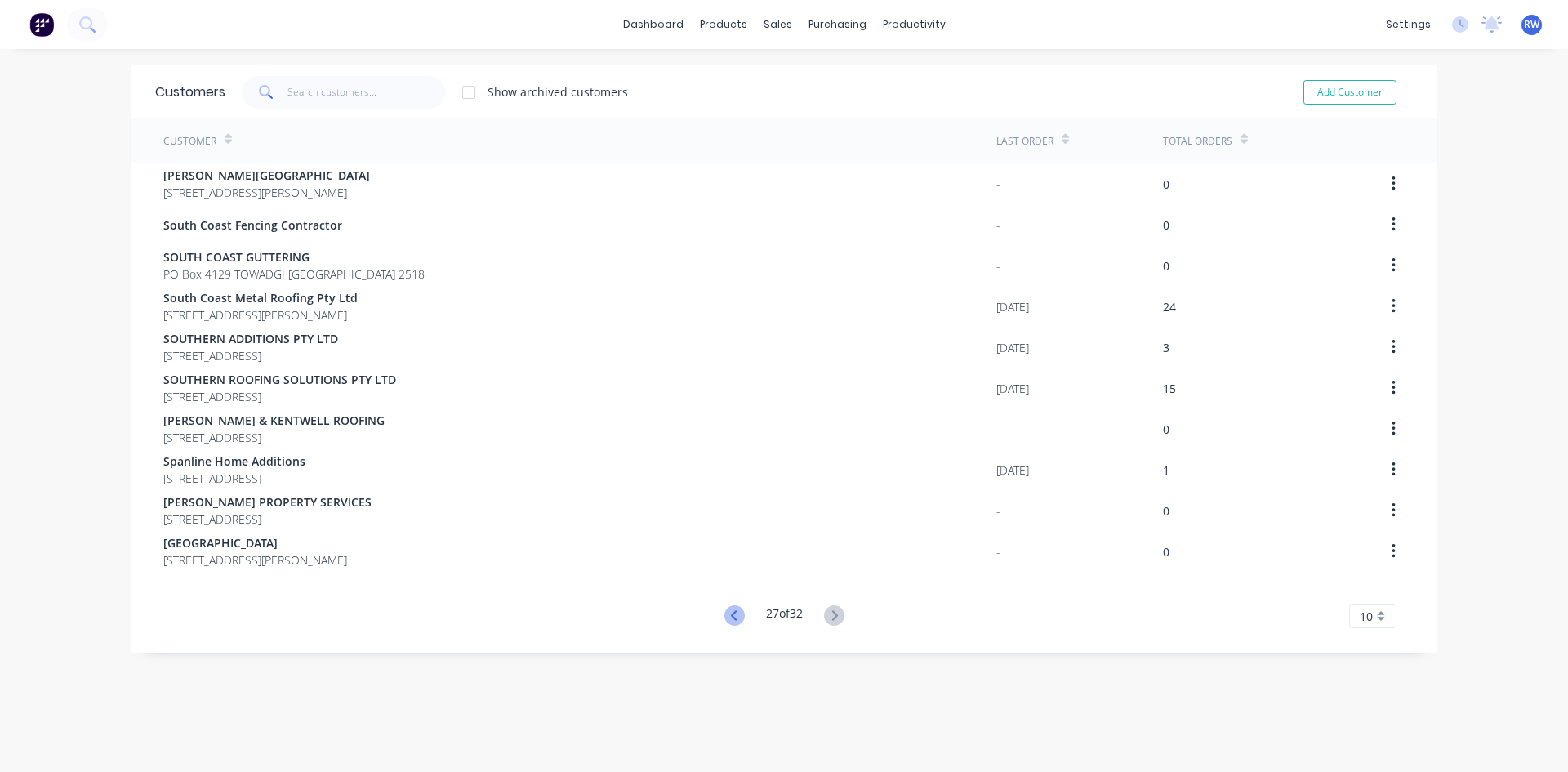
click at [729, 612] on icon at bounding box center [734, 615] width 20 height 20
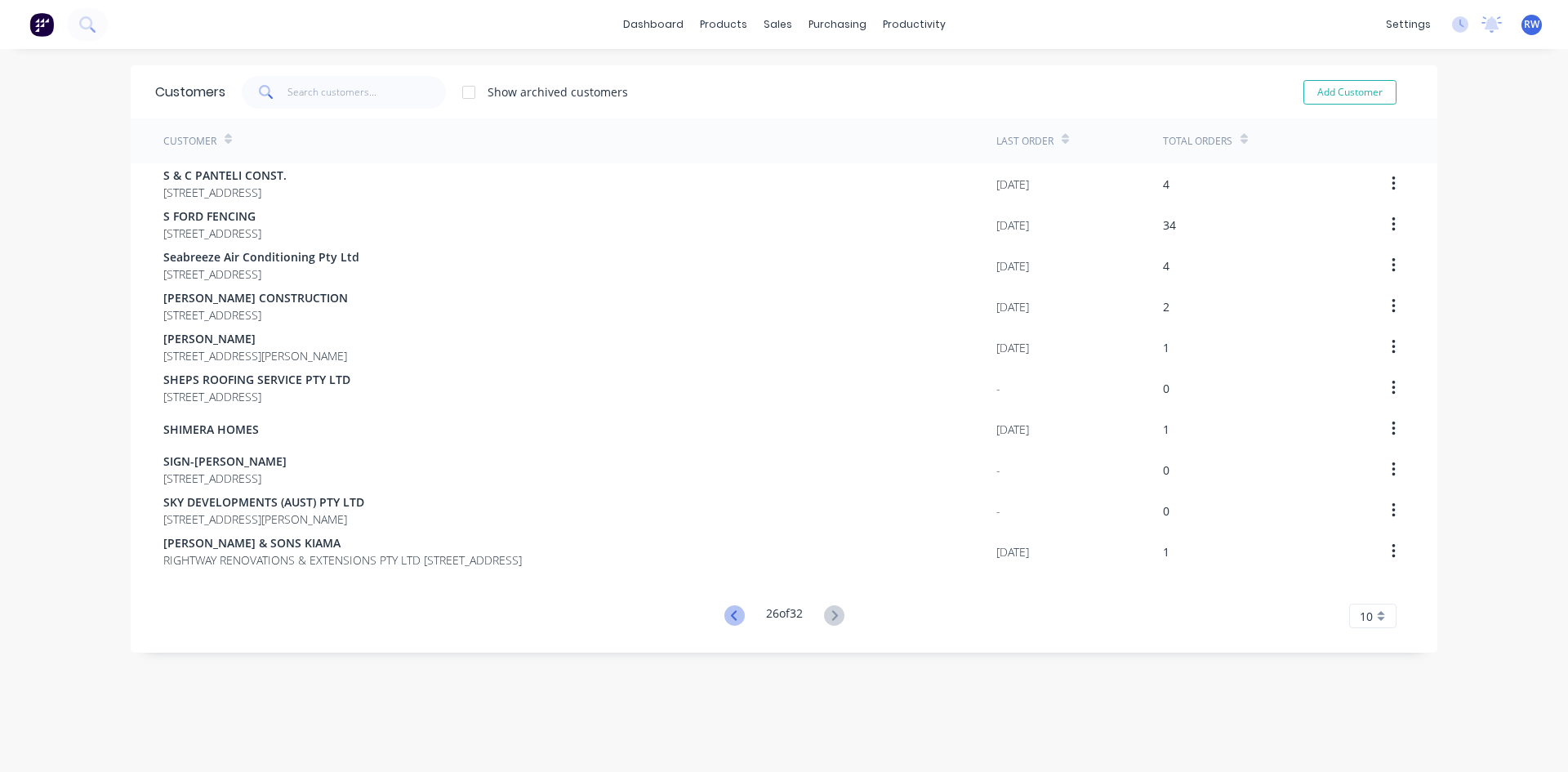
click at [730, 613] on icon at bounding box center [733, 615] width 6 height 10
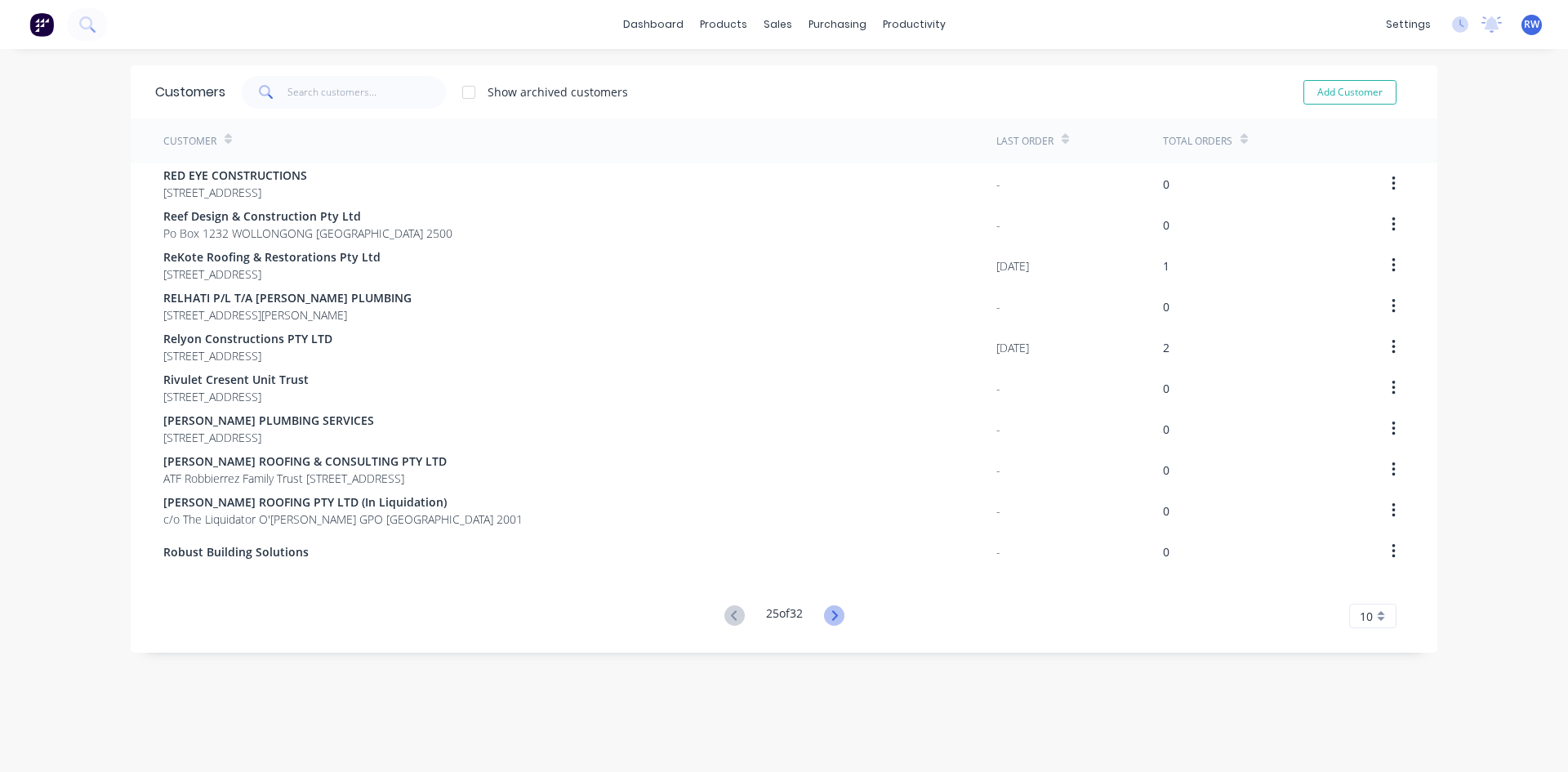
click at [836, 613] on icon at bounding box center [833, 615] width 20 height 20
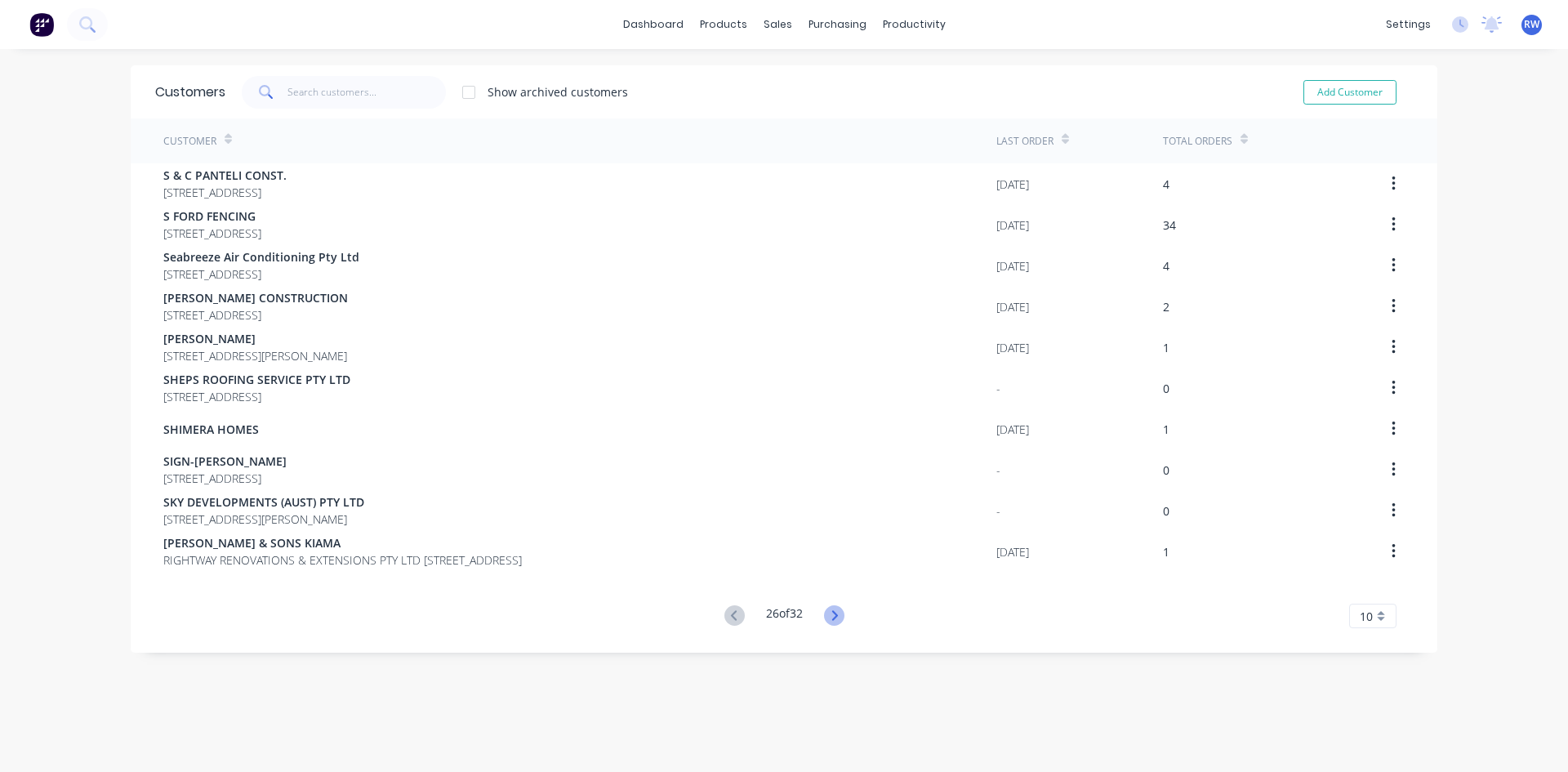
click at [834, 613] on icon at bounding box center [833, 615] width 20 height 20
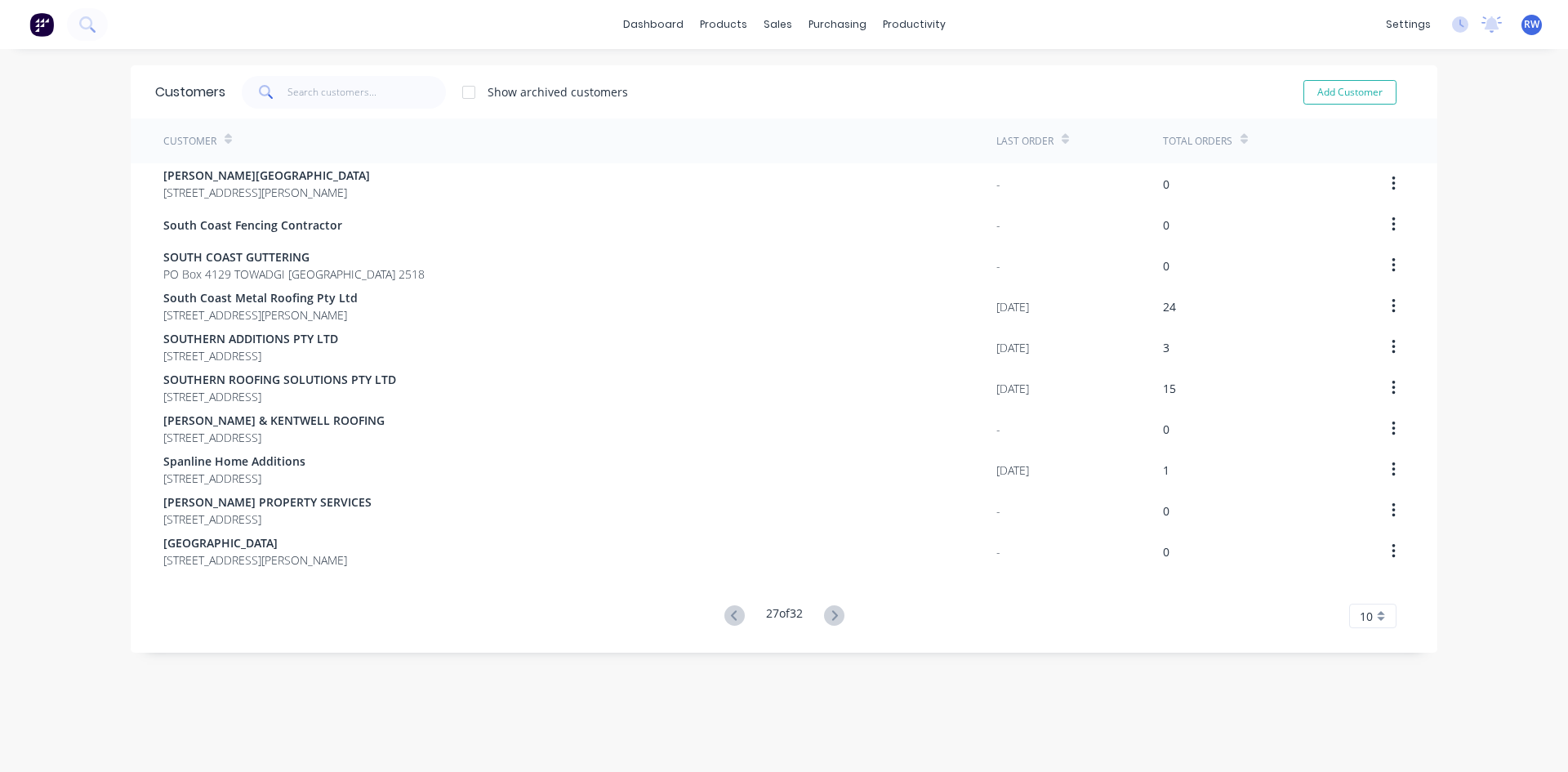
click at [834, 613] on icon at bounding box center [833, 615] width 20 height 20
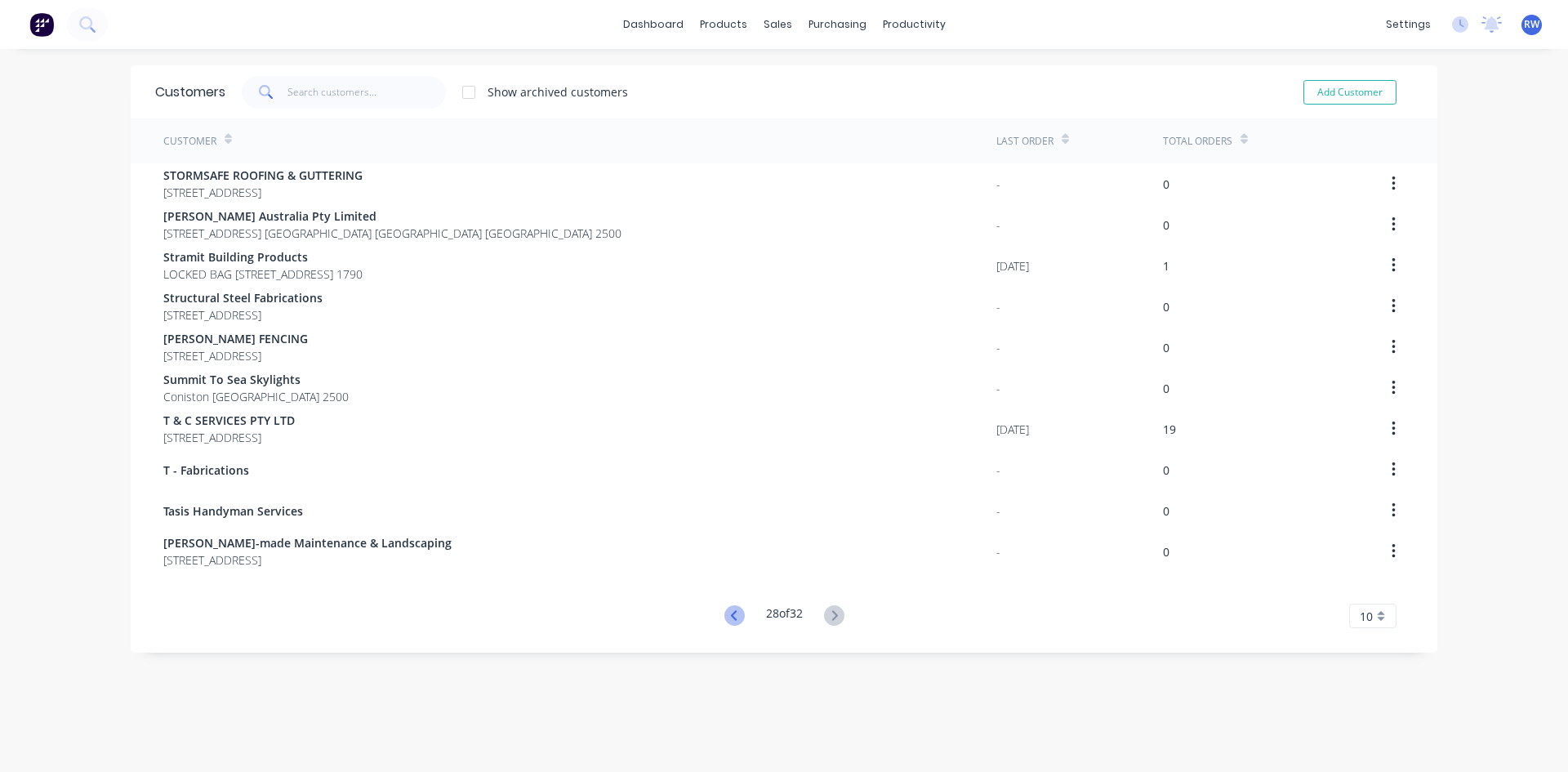
click at [727, 613] on icon at bounding box center [734, 615] width 20 height 20
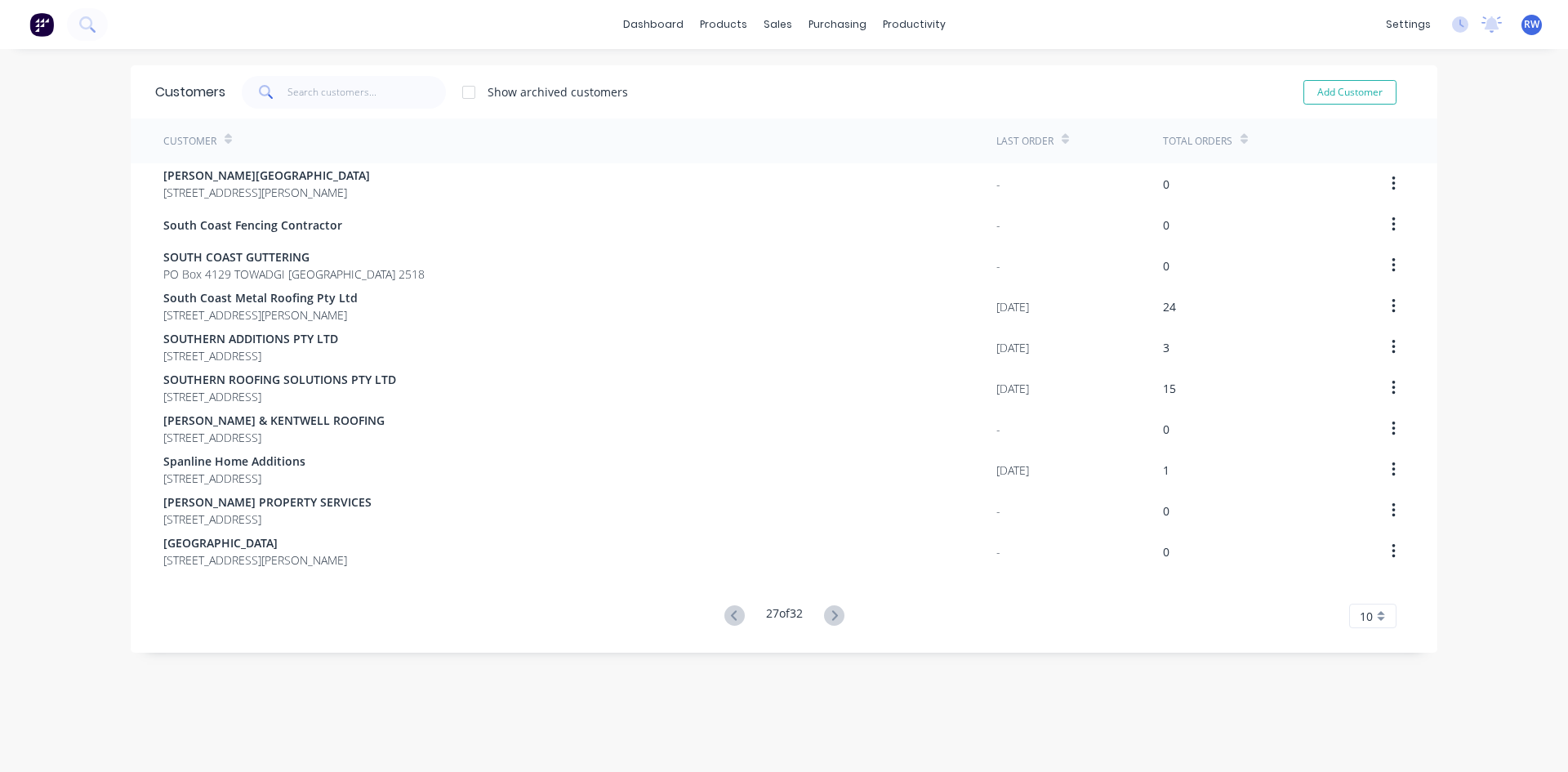
click at [727, 613] on icon at bounding box center [734, 615] width 20 height 20
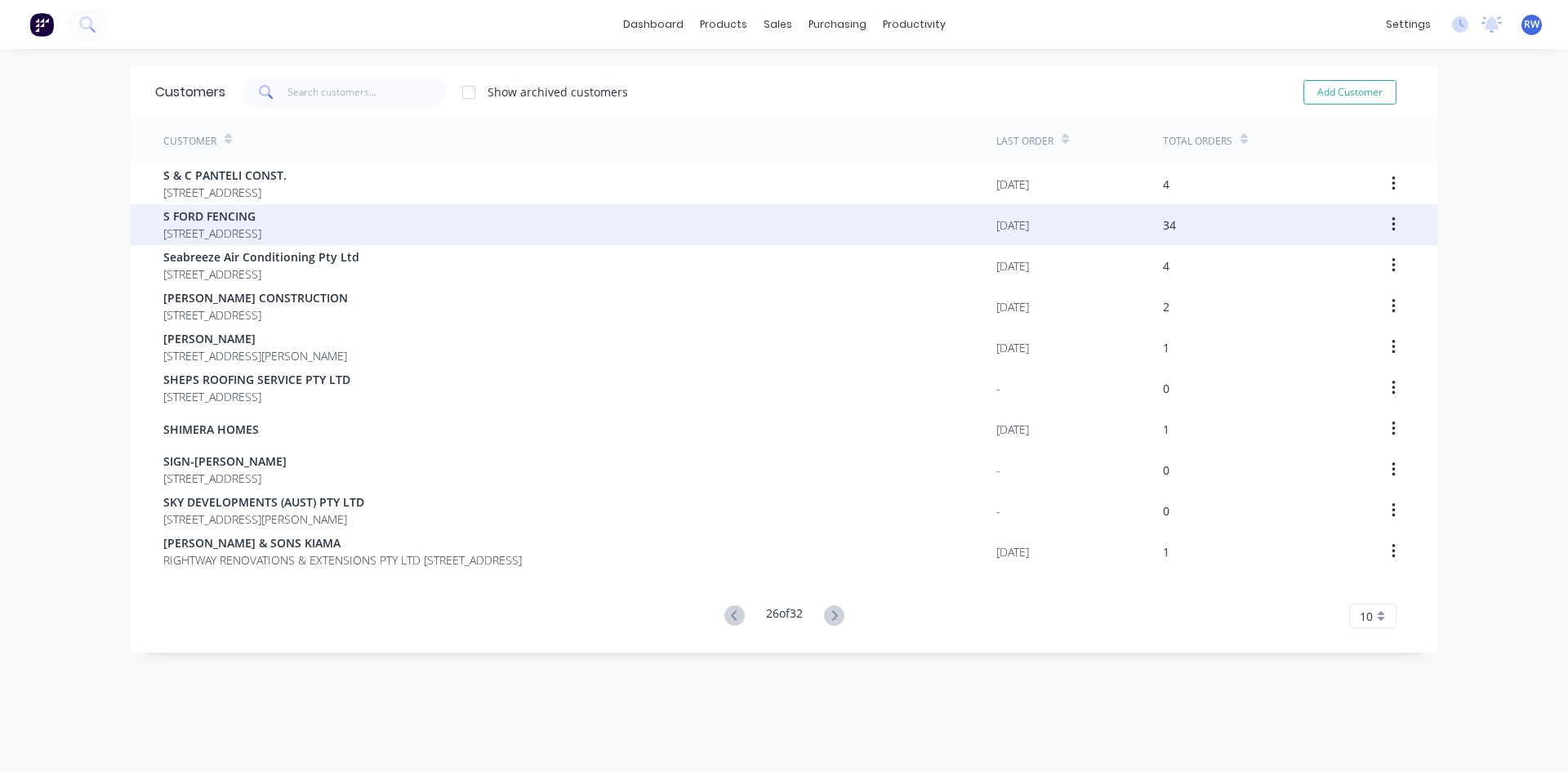
click at [440, 216] on div "S FORD FENCING [STREET_ADDRESS]" at bounding box center [580, 224] width 833 height 41
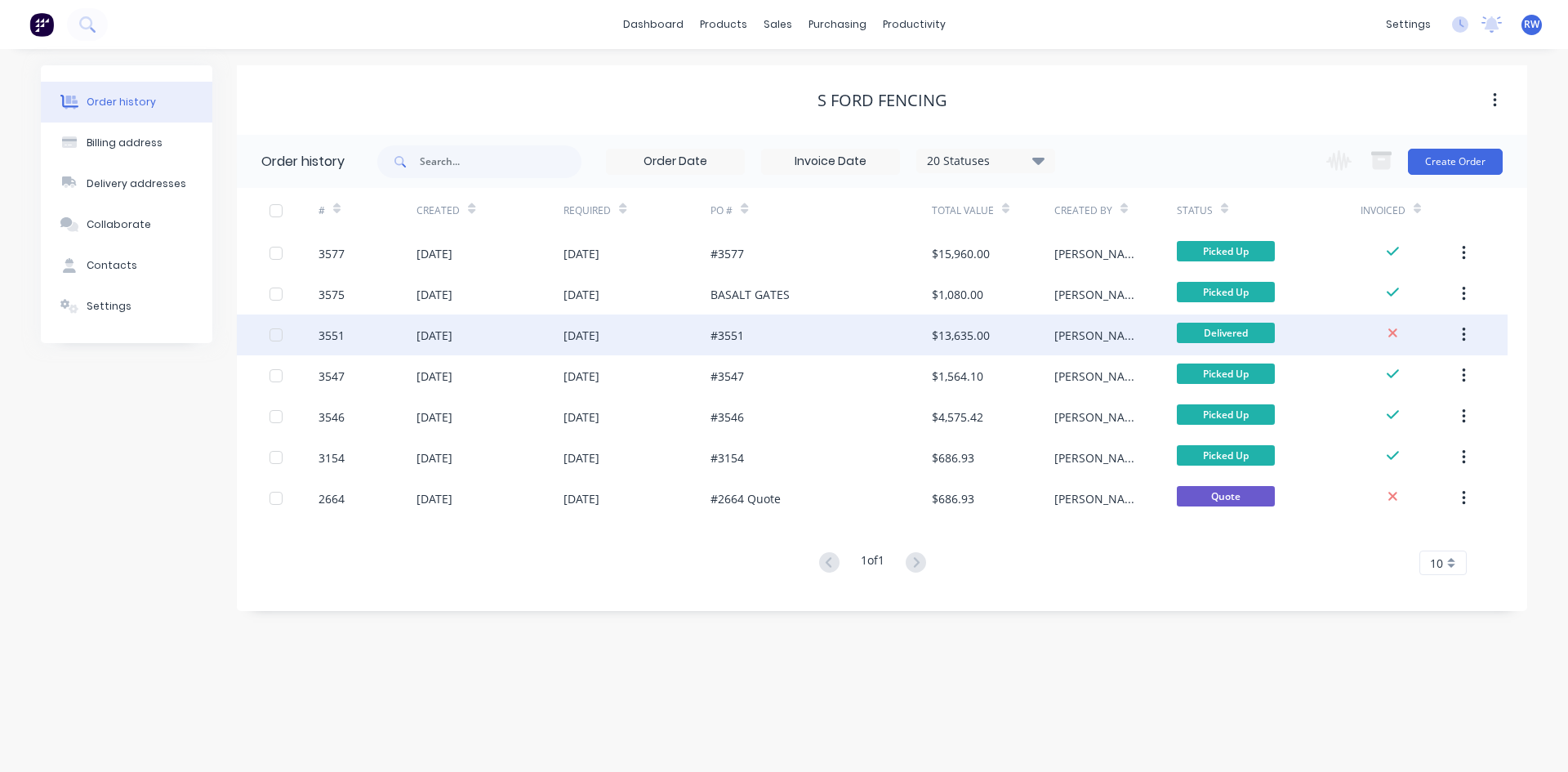
click at [789, 331] on div "#3551" at bounding box center [821, 334] width 220 height 41
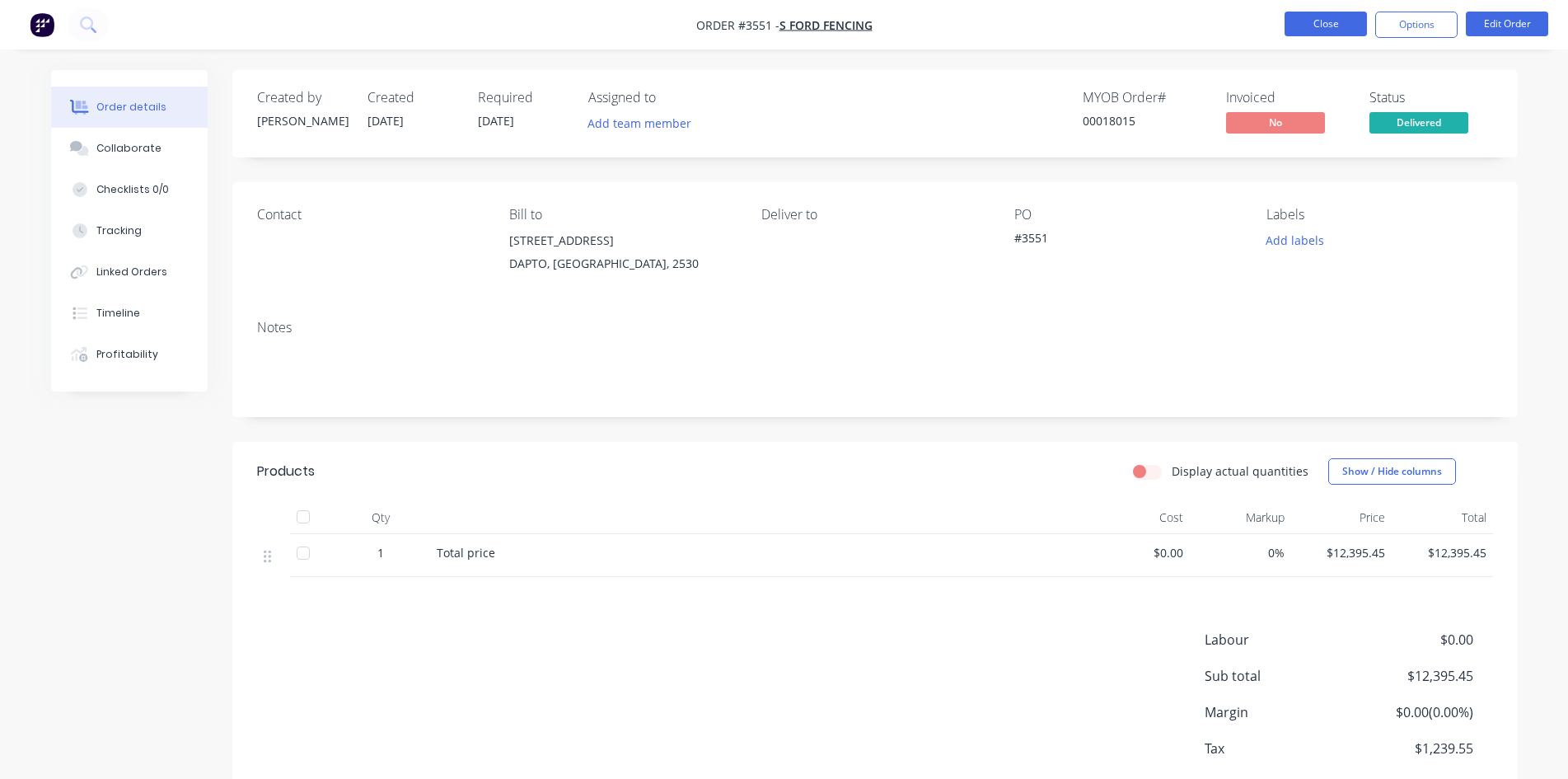
click at [1323, 21] on button "Close" at bounding box center [1325, 24] width 82 height 25
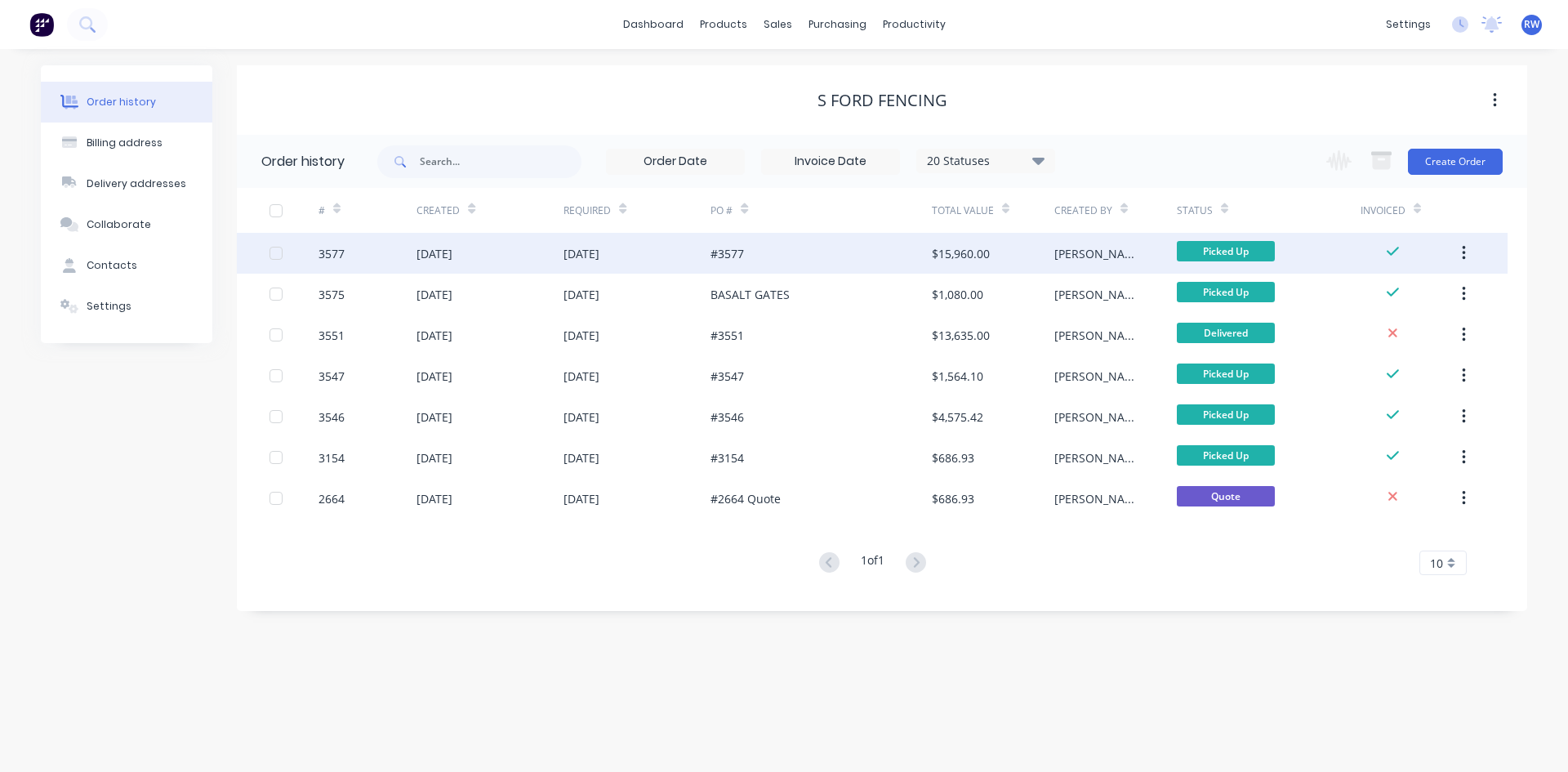
click at [784, 241] on div "#3577" at bounding box center [821, 253] width 220 height 41
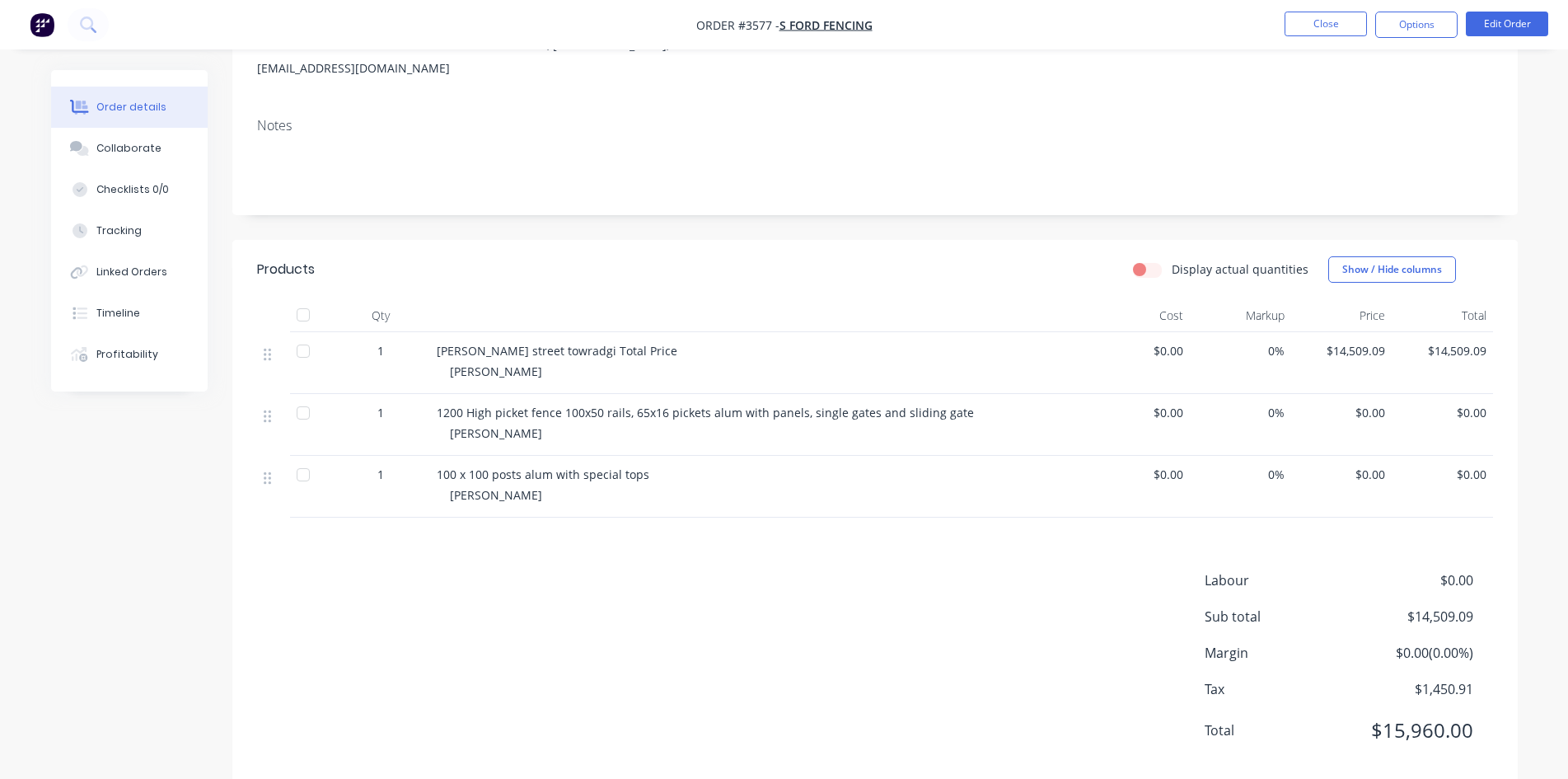
scroll to position [250, 0]
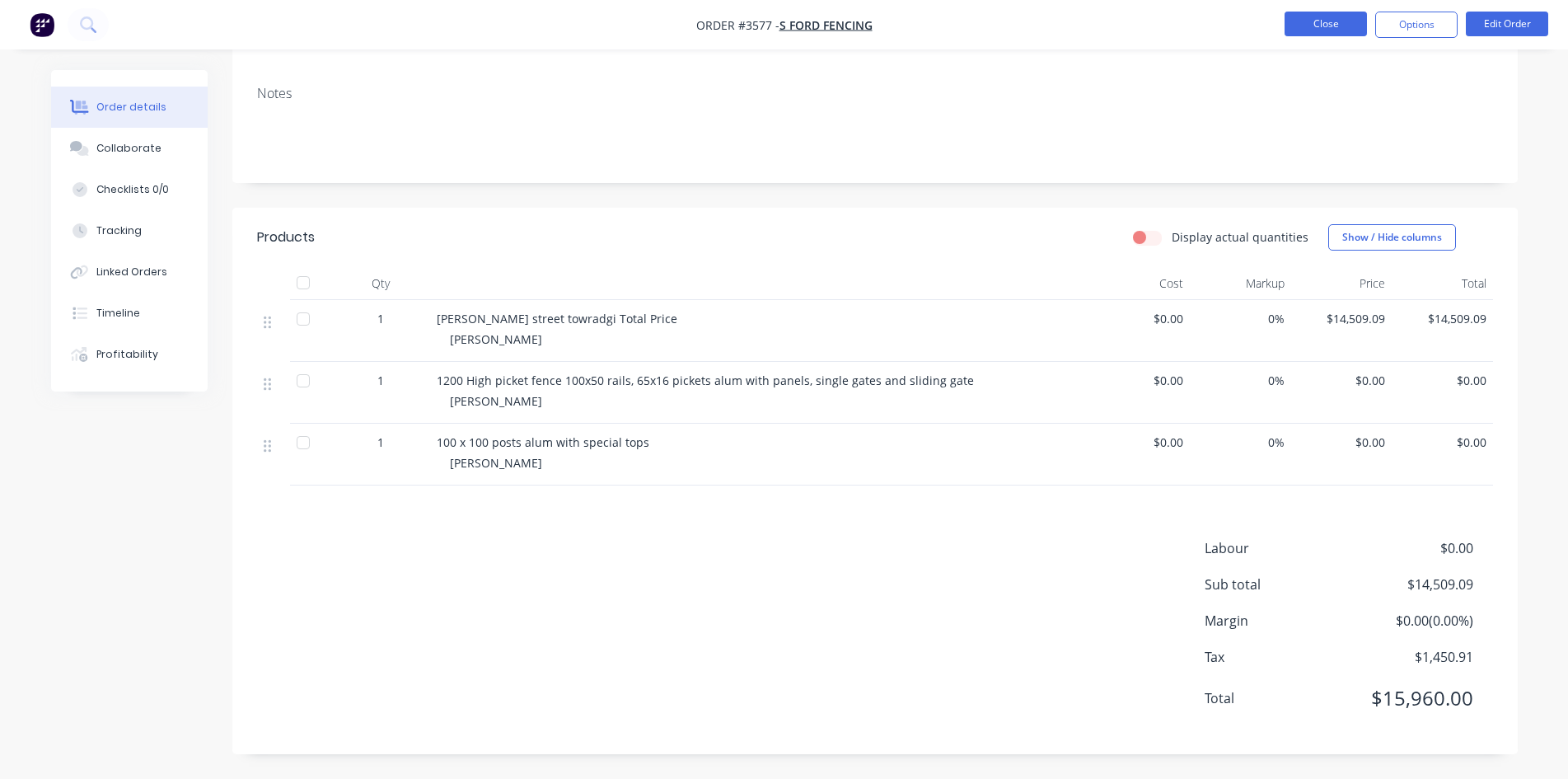
click at [1330, 20] on button "Close" at bounding box center [1325, 24] width 82 height 25
